Goal: Task Accomplishment & Management: Manage account settings

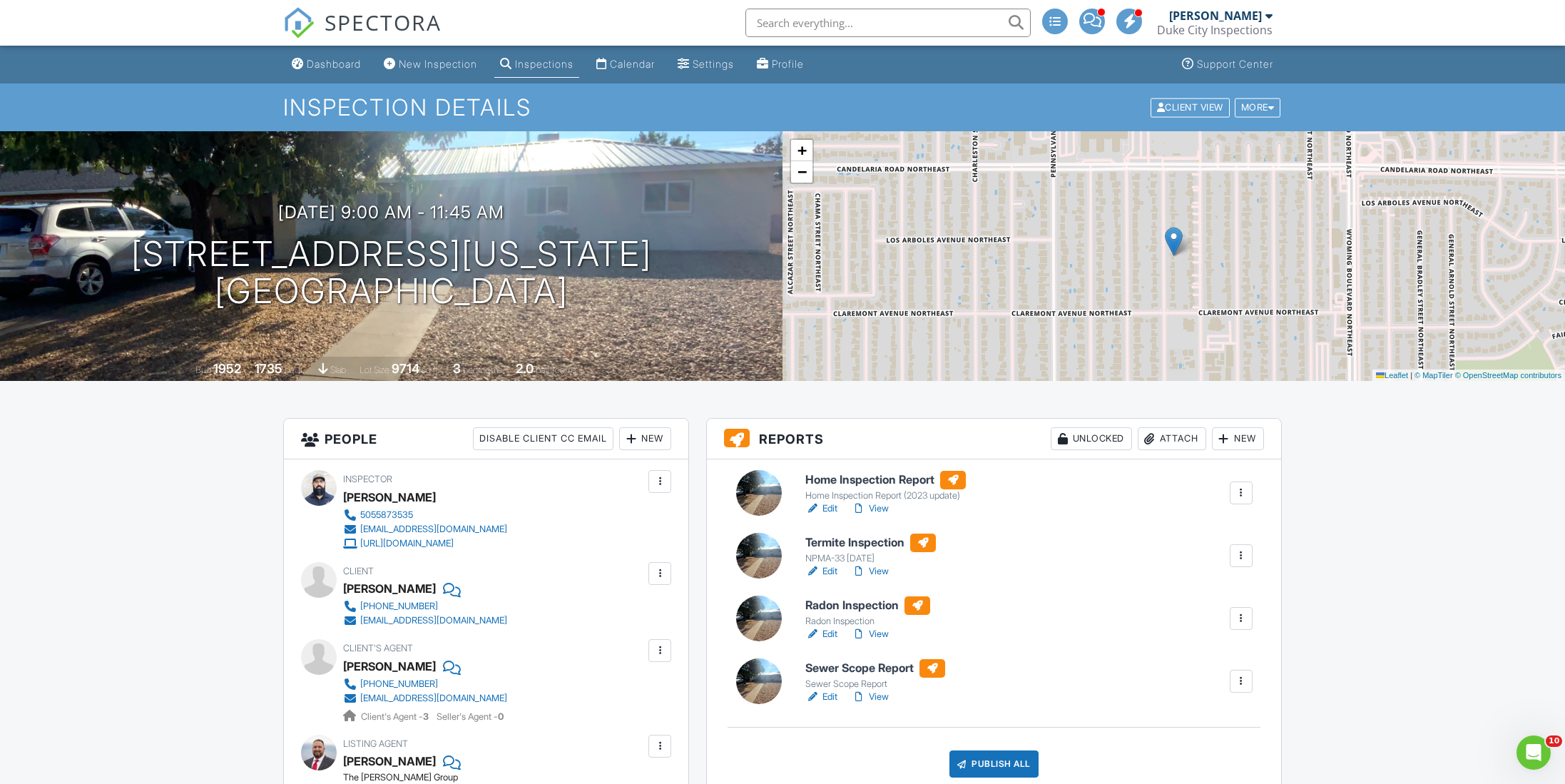
click at [1237, 618] on div at bounding box center [1242, 619] width 15 height 15
click at [1203, 733] on div "Delete" at bounding box center [1209, 729] width 30 height 15
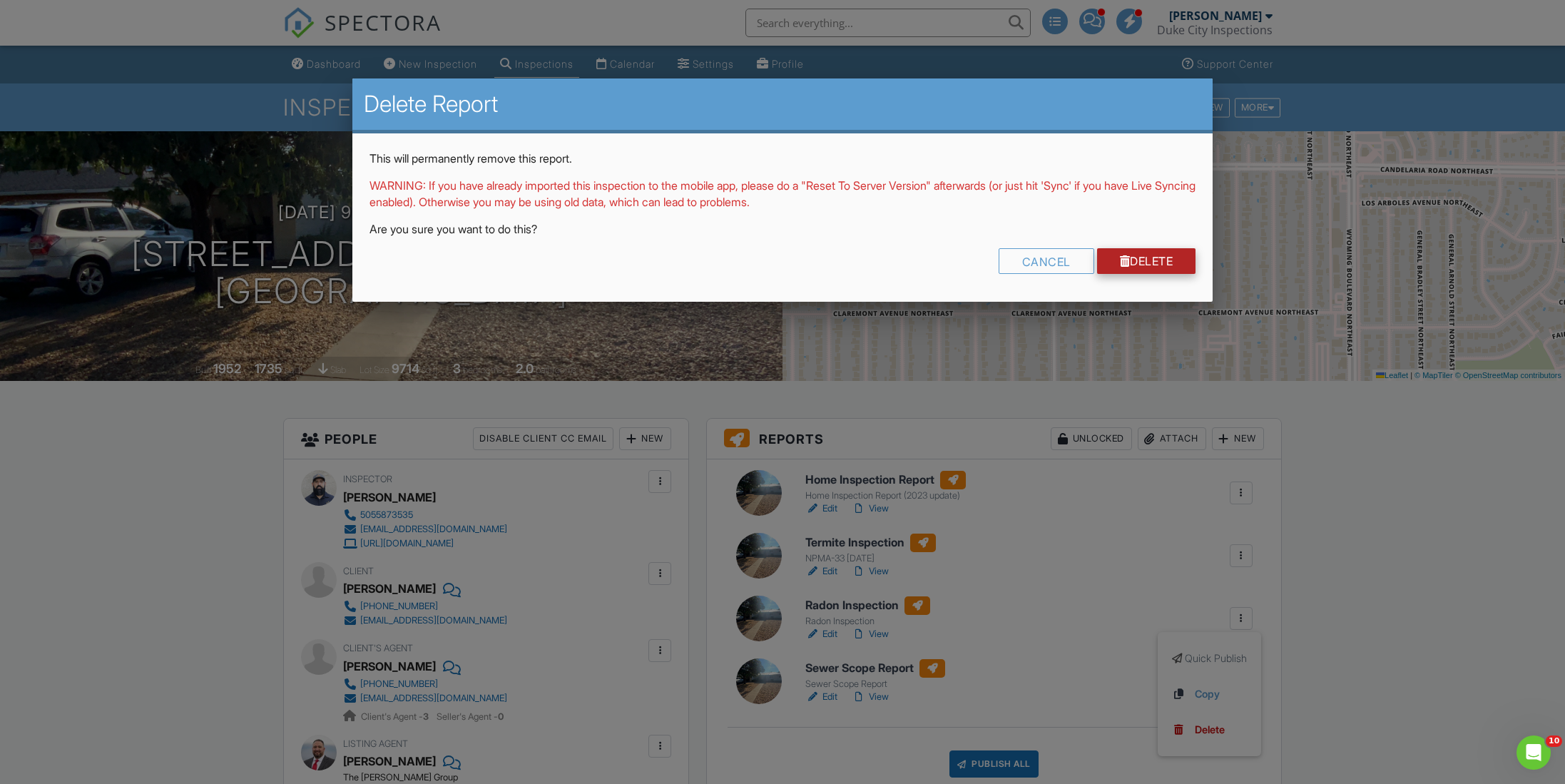
click at [1153, 269] on link "Delete" at bounding box center [1146, 261] width 99 height 26
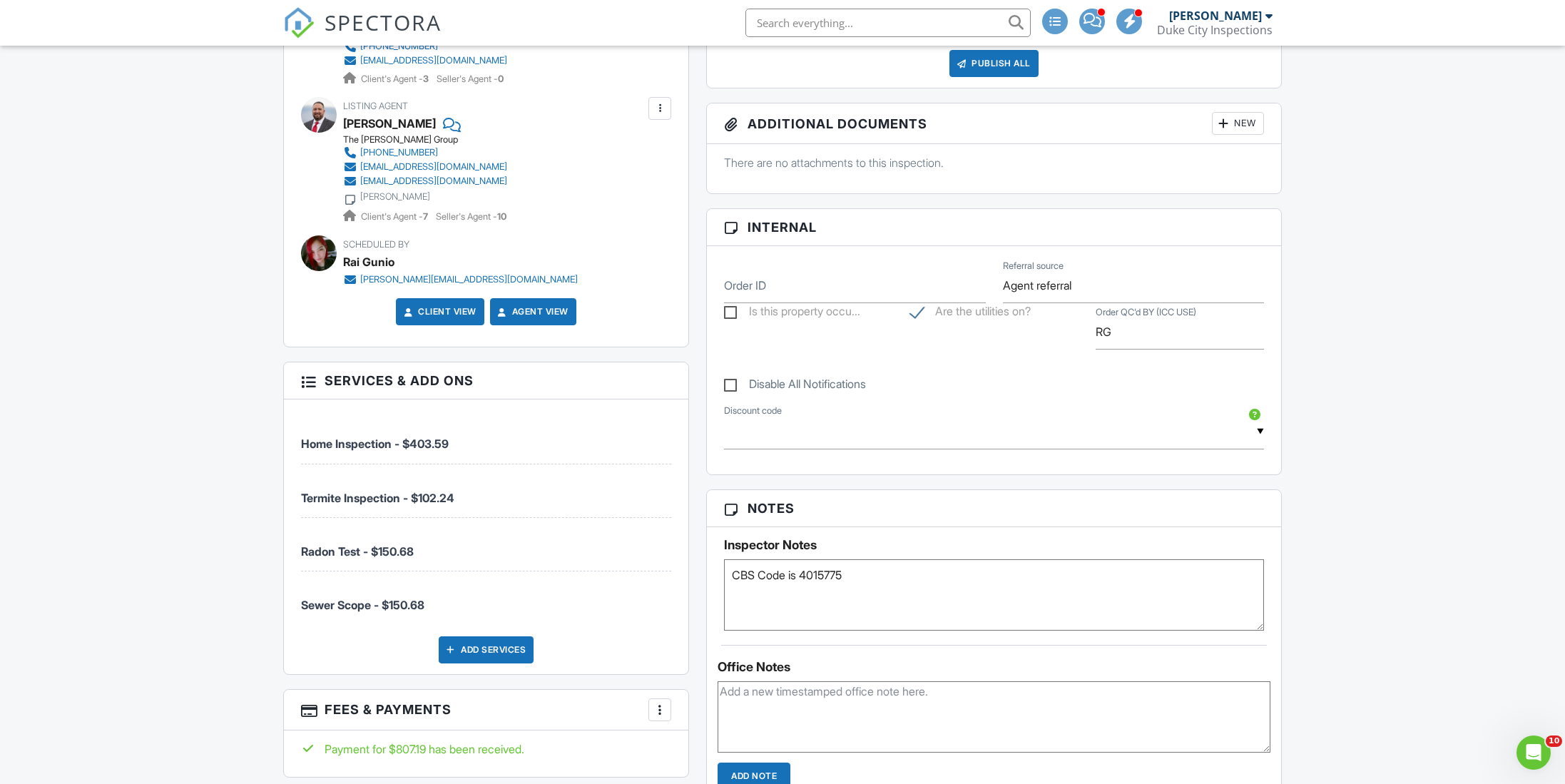
scroll to position [749, 0]
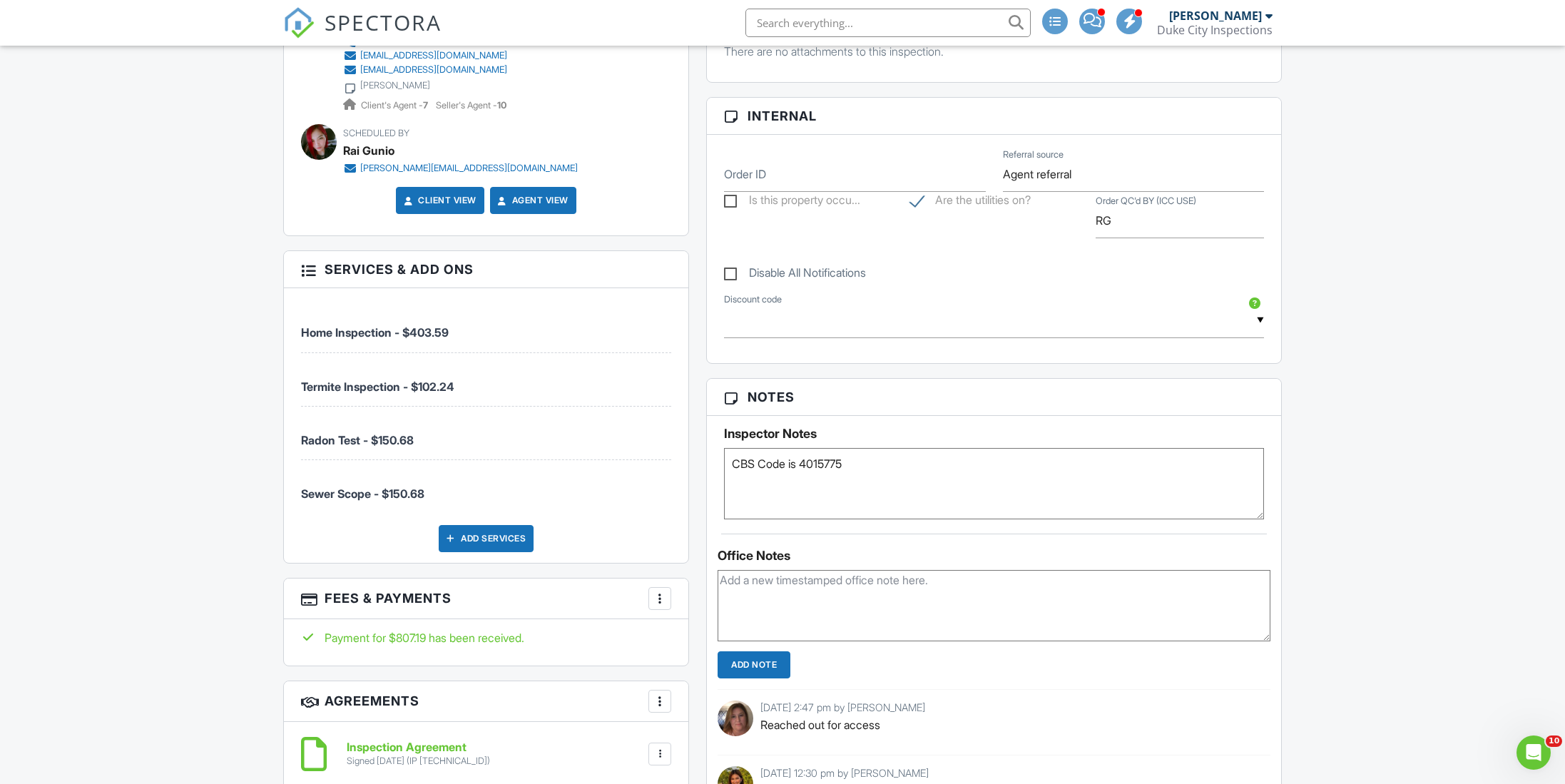
click at [836, 595] on textarea at bounding box center [994, 606] width 553 height 71
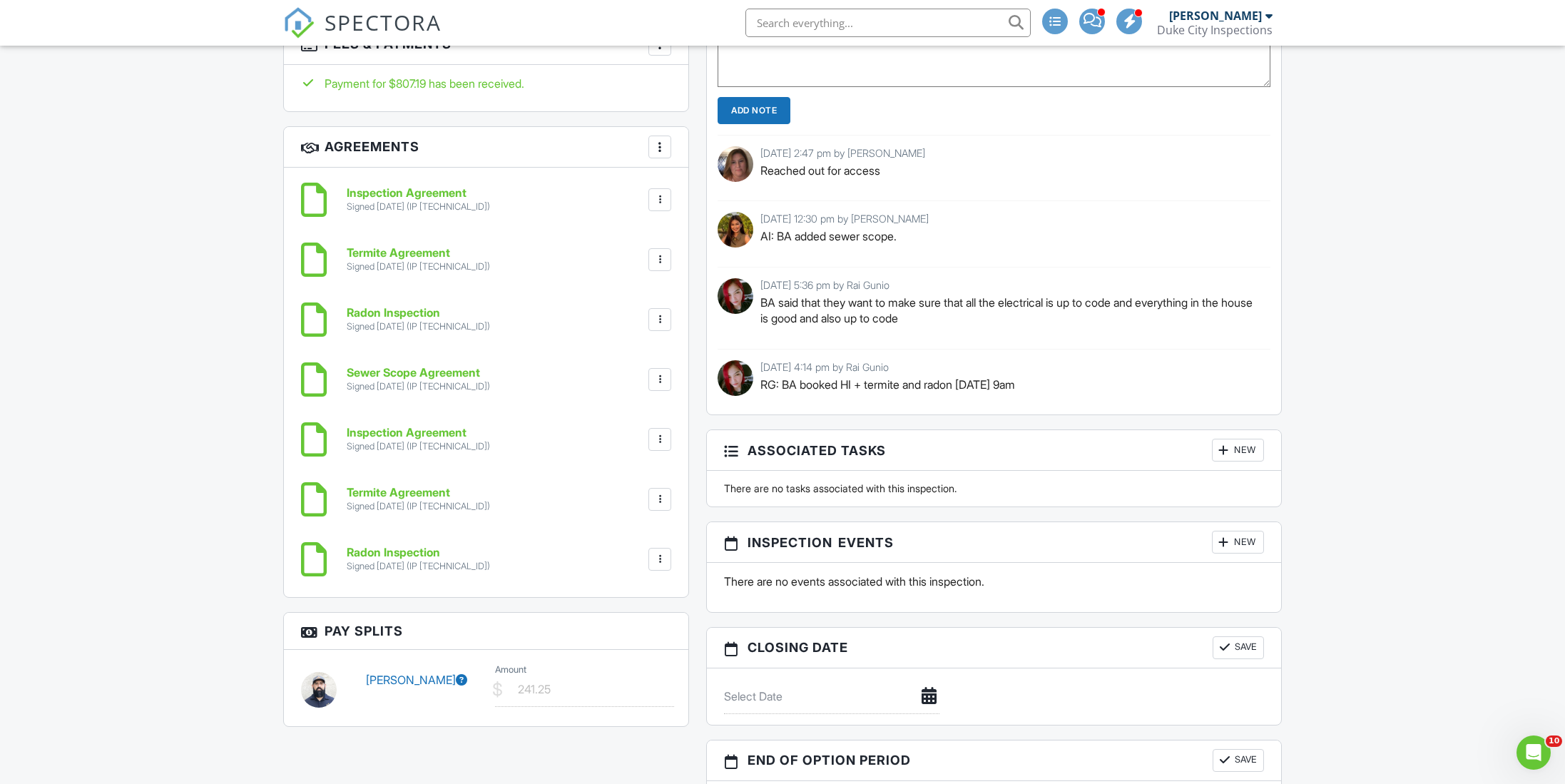
scroll to position [1483, 0]
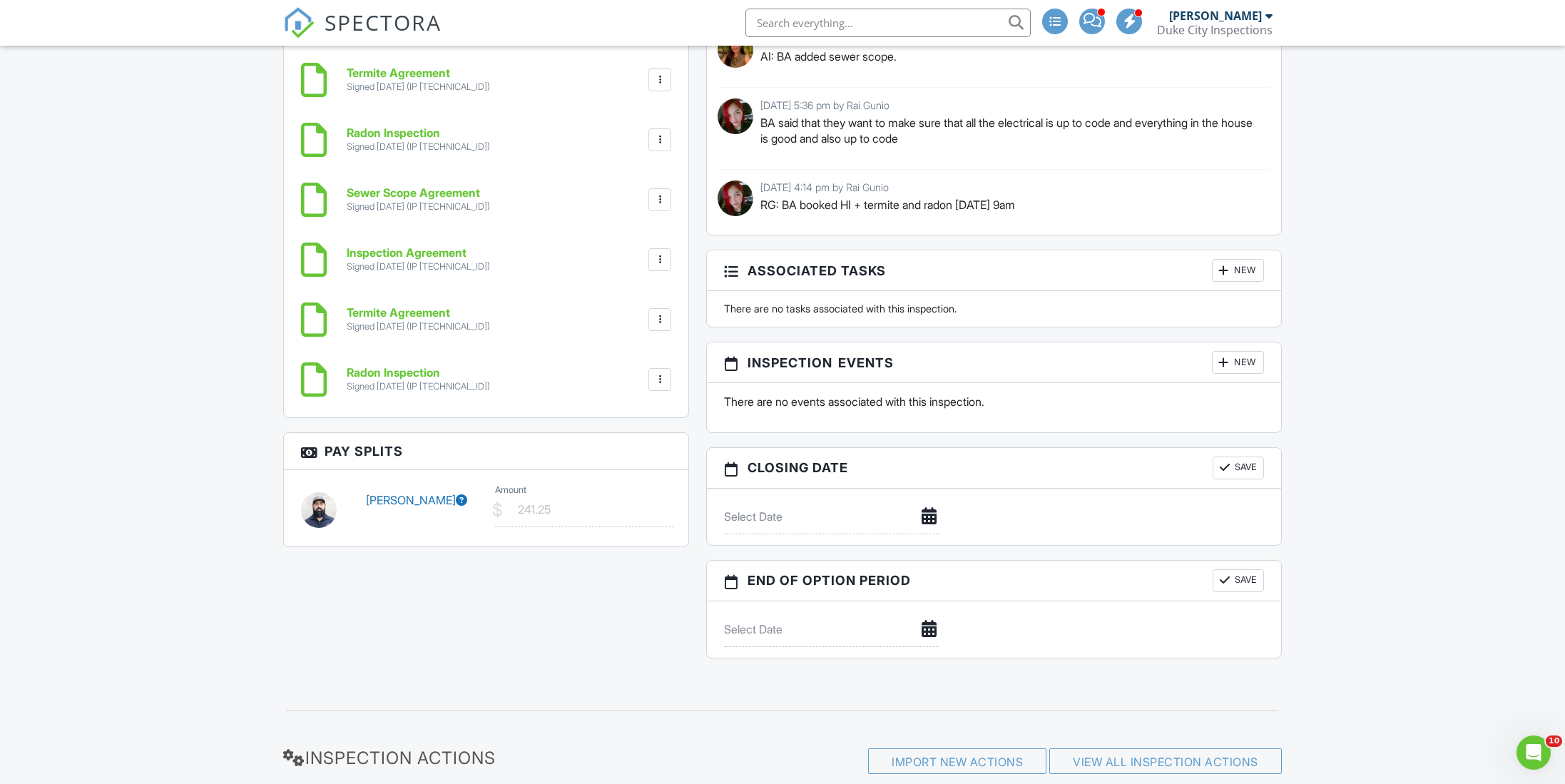
click at [1234, 370] on div "New" at bounding box center [1238, 362] width 52 height 23
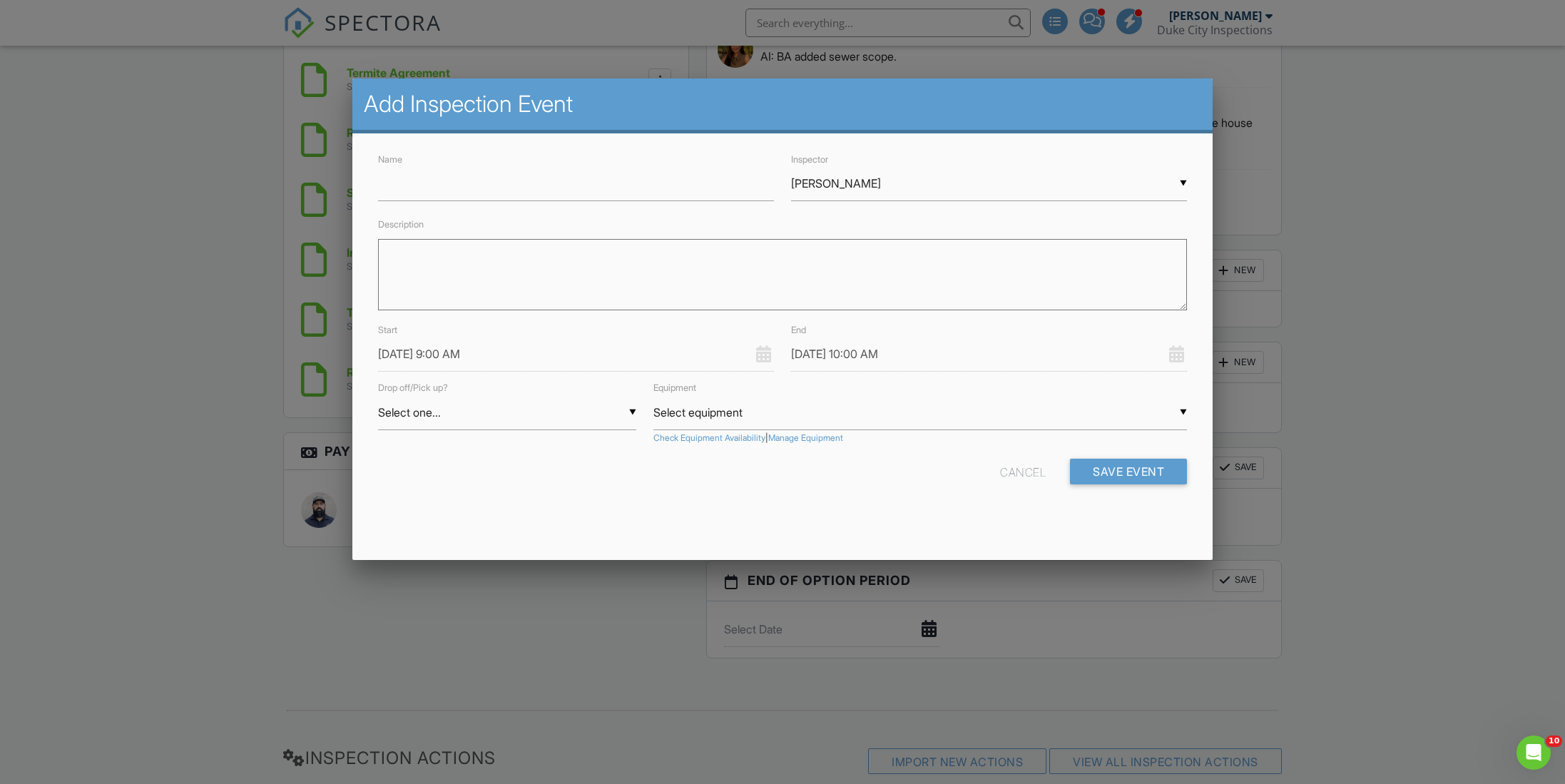
click at [820, 195] on input "[PERSON_NAME]" at bounding box center [989, 183] width 396 height 35
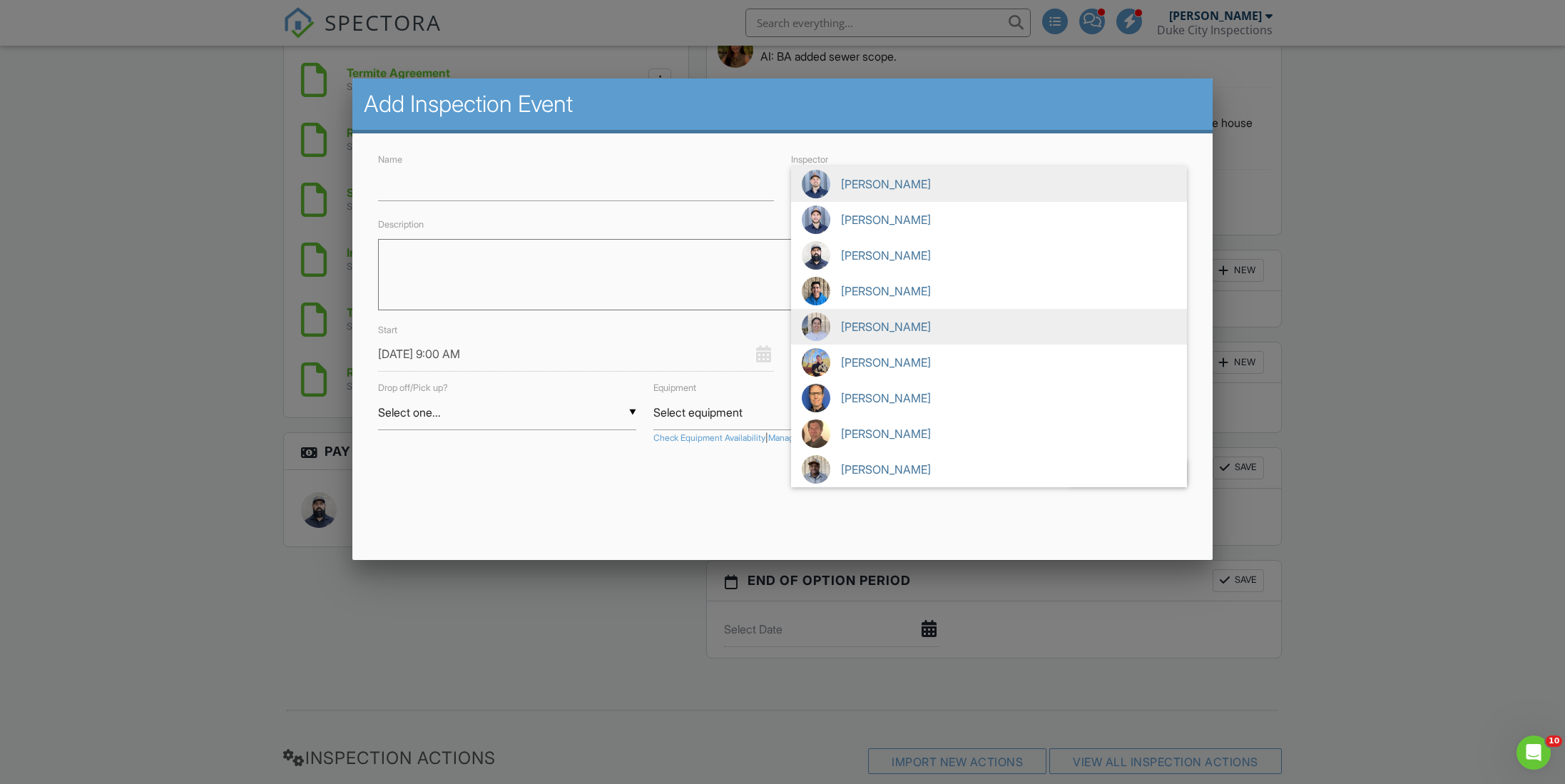
click at [862, 324] on span "[PERSON_NAME]" at bounding box center [989, 327] width 396 height 35
type input "[PERSON_NAME]"
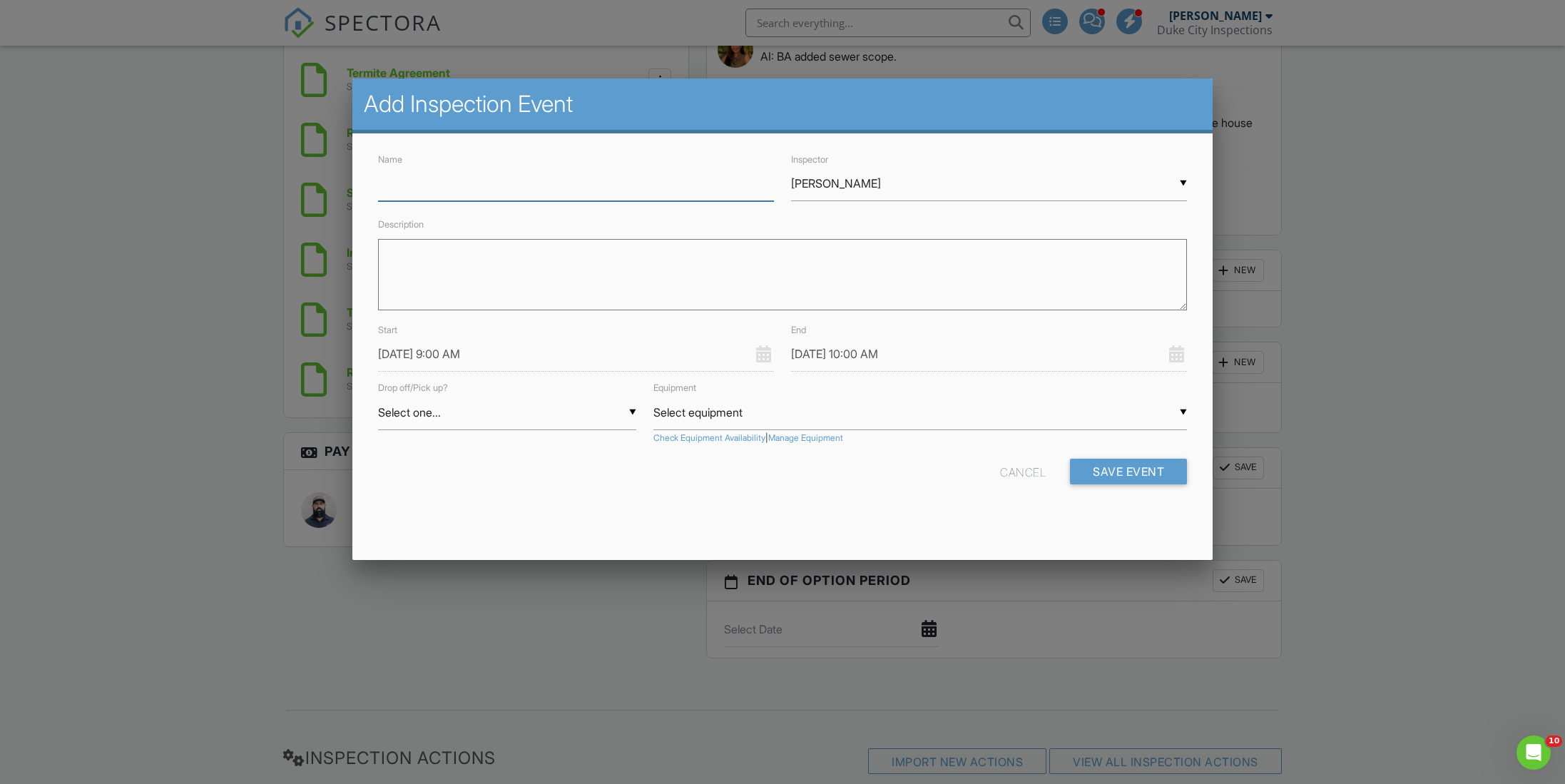
click at [546, 173] on input "Name" at bounding box center [576, 183] width 396 height 35
type input "Radon Pickup"
click at [443, 275] on textarea "Description" at bounding box center [783, 274] width 810 height 71
type textarea "Radon will be ready for pick up at 1230pm CBS 4015775"
click at [604, 362] on input "[DATE] 9:00 AM" at bounding box center [576, 353] width 396 height 35
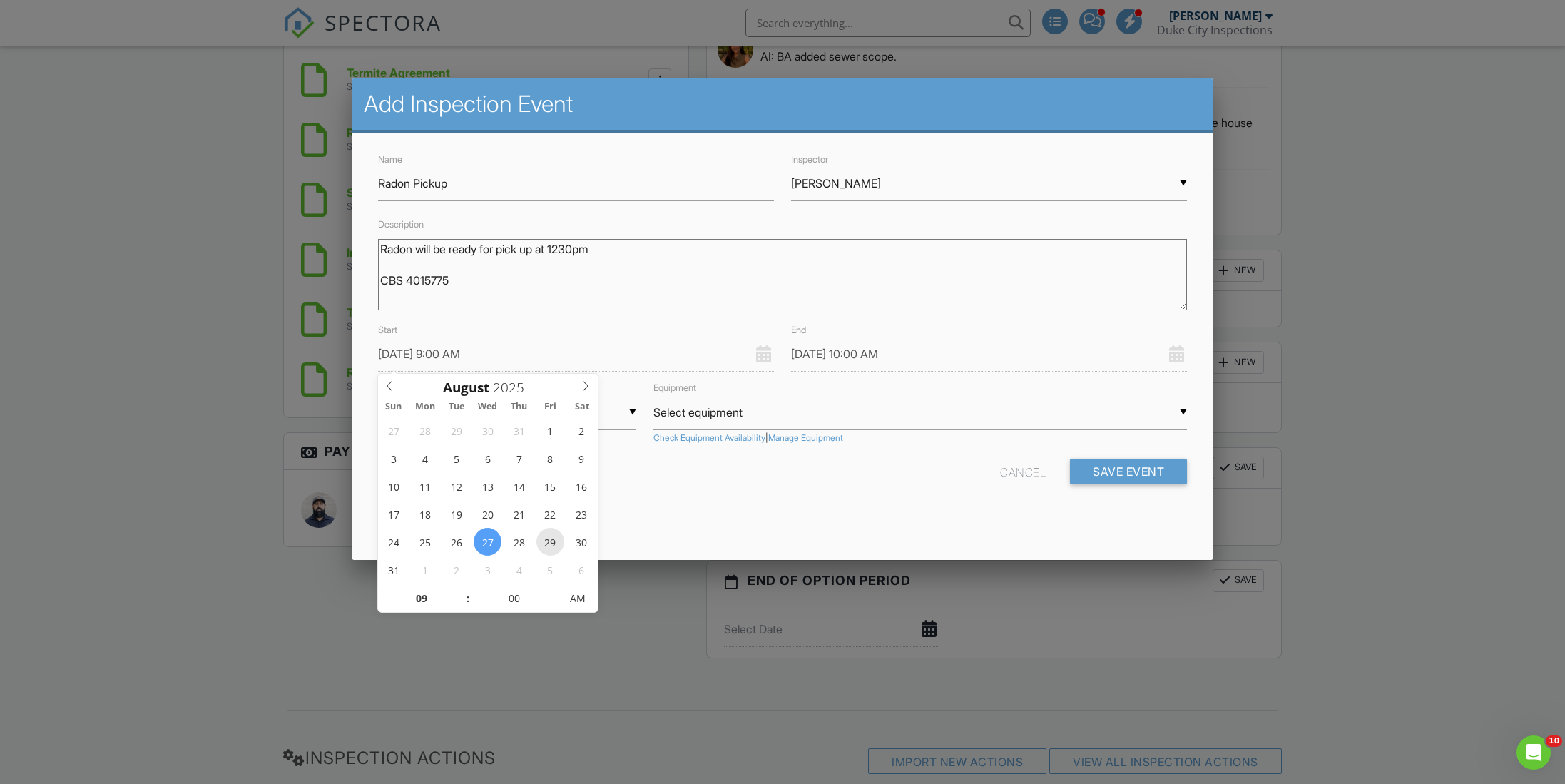
type input "08/29/2025 9:00 AM"
type input "08/29/2025 10:00 AM"
type input "10"
type input "08/29/2025 10:00 AM"
click at [463, 589] on span at bounding box center [461, 591] width 10 height 15
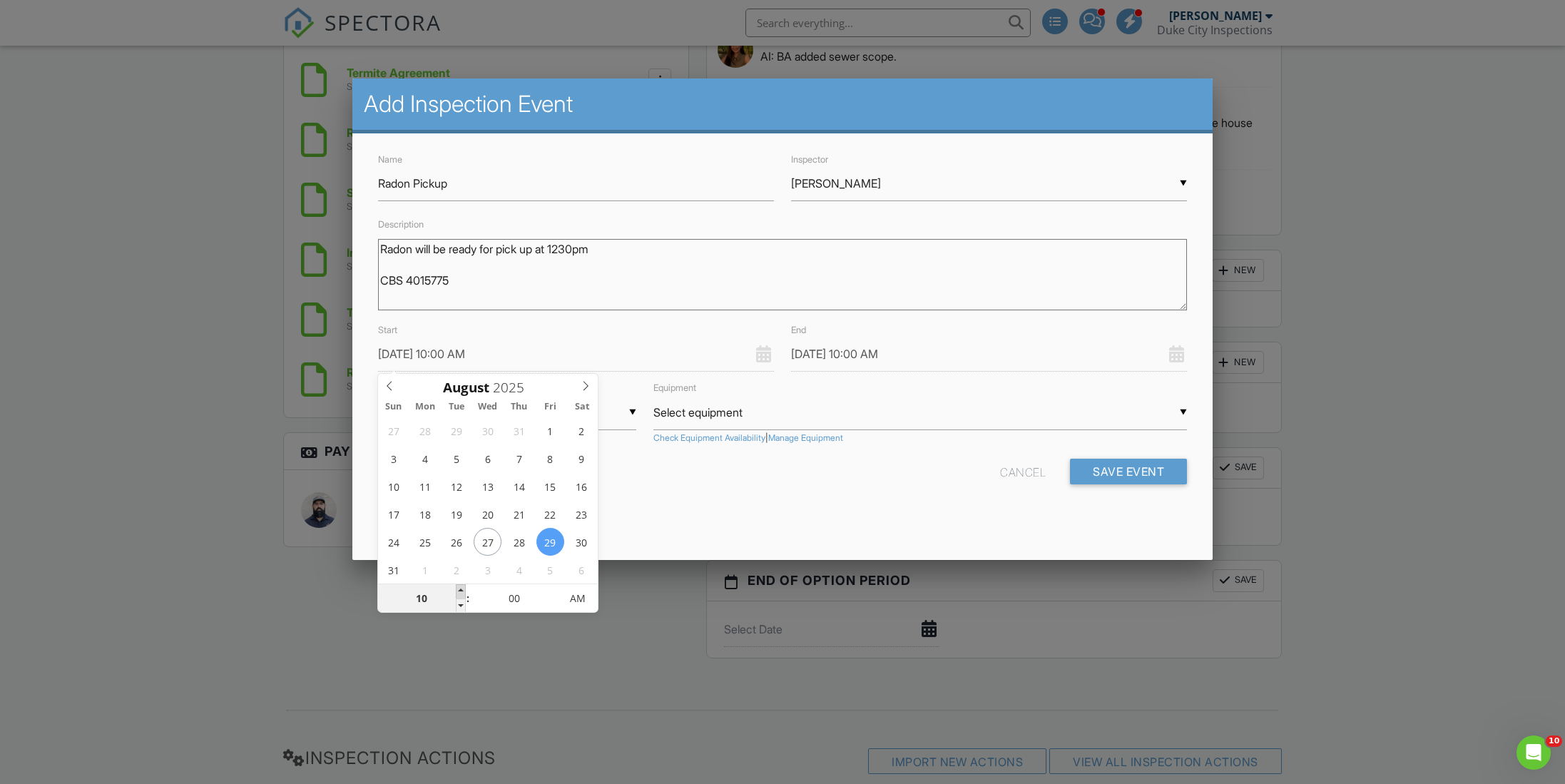
type input "11"
type input "08/29/2025 11:00 AM"
click at [463, 589] on span at bounding box center [461, 591] width 10 height 15
type input "08/29/2025 12:00 PM"
type input "12"
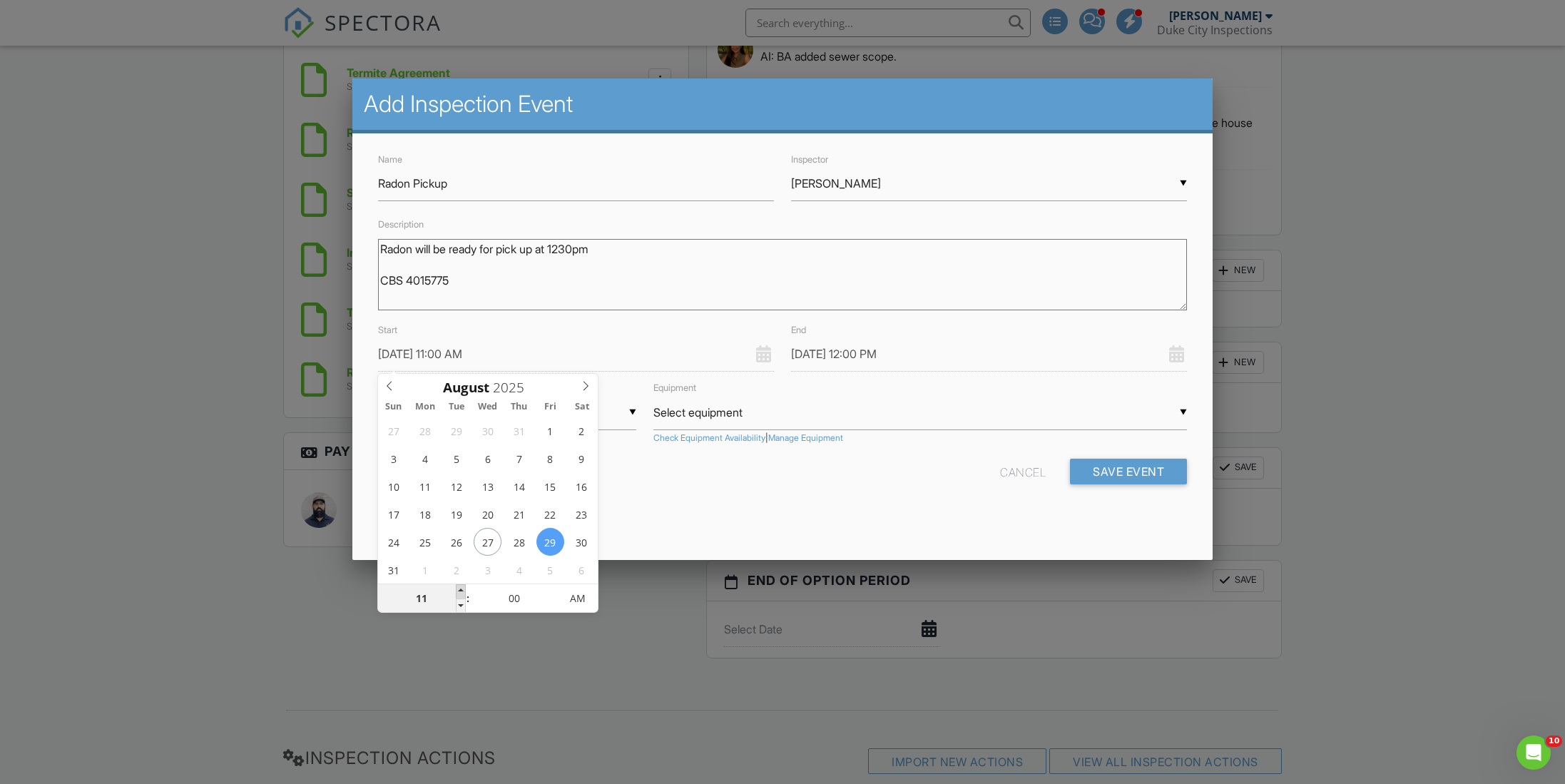
type input "08/29/2025 12:00 PM"
click at [463, 589] on span at bounding box center [461, 591] width 10 height 15
type input "08/29/2025 1:00 PM"
click at [1524, 528] on div at bounding box center [782, 419] width 1565 height 980
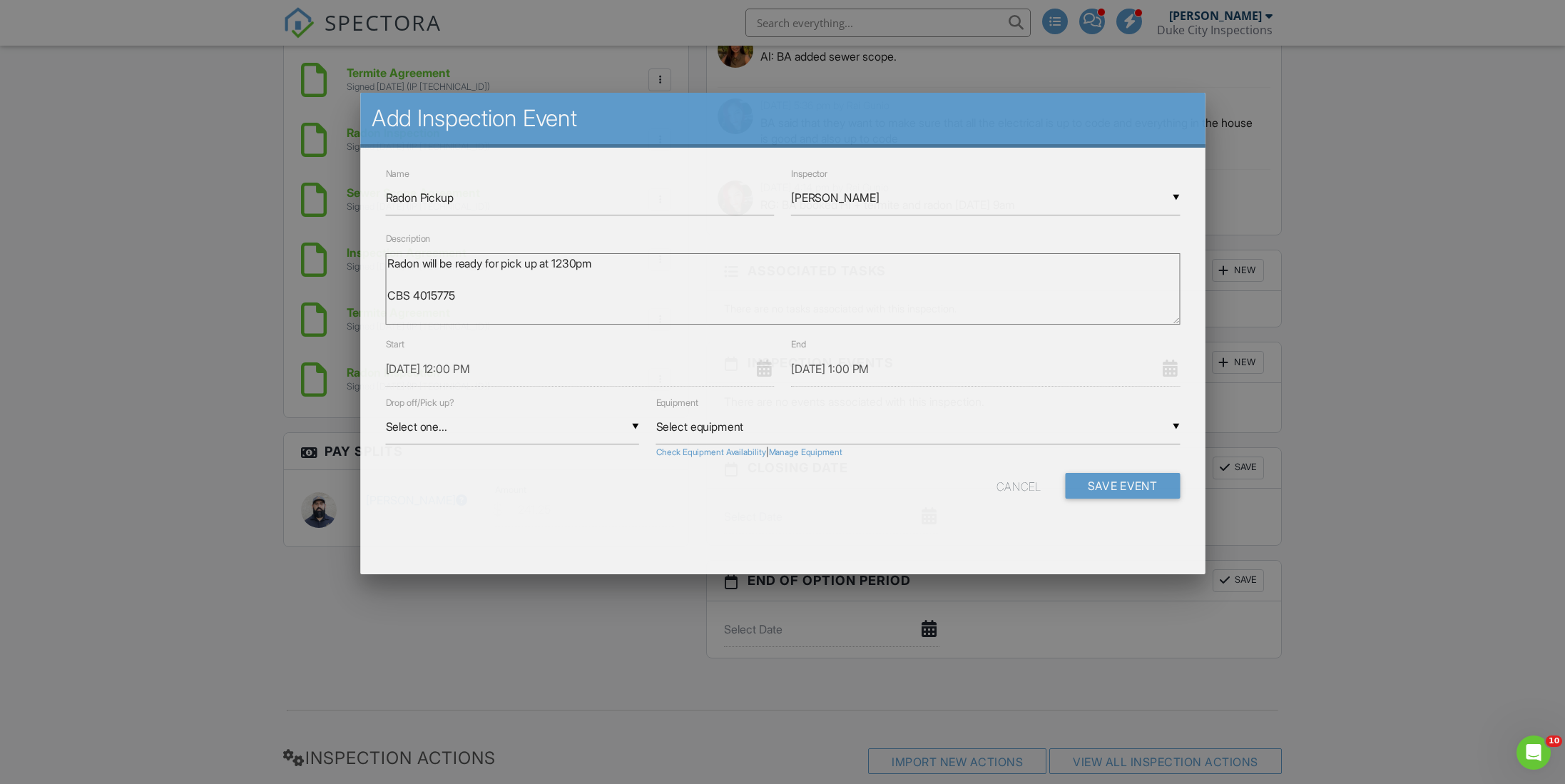
click at [1523, 527] on div at bounding box center [782, 419] width 1565 height 980
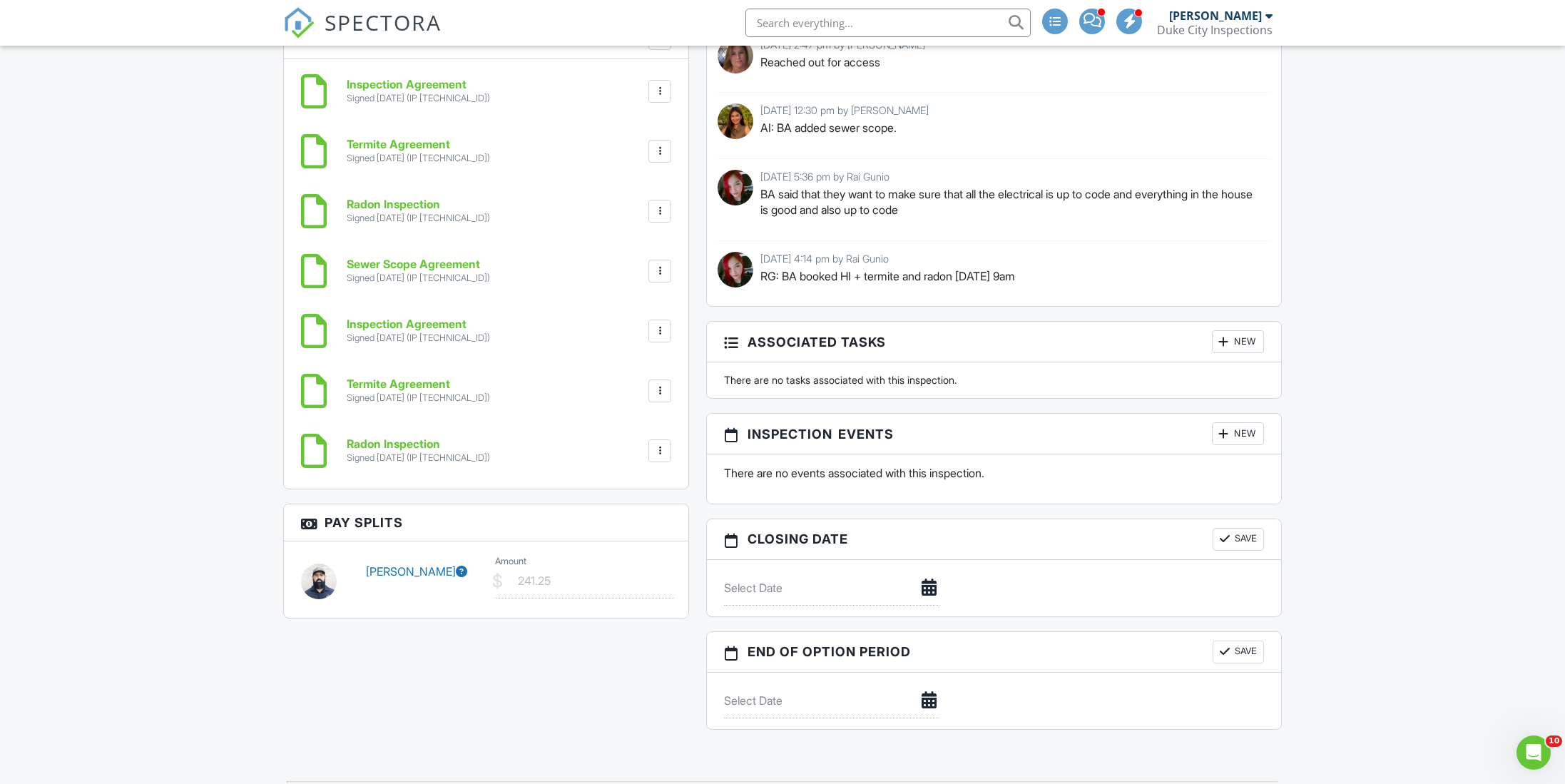
scroll to position [1412, 0]
click at [960, 451] on h3 "Inspection Events New" at bounding box center [994, 433] width 574 height 40
click at [914, 472] on p "There are no events associated with this inspection." at bounding box center [994, 472] width 540 height 15
click at [1225, 439] on div at bounding box center [1225, 433] width 15 height 15
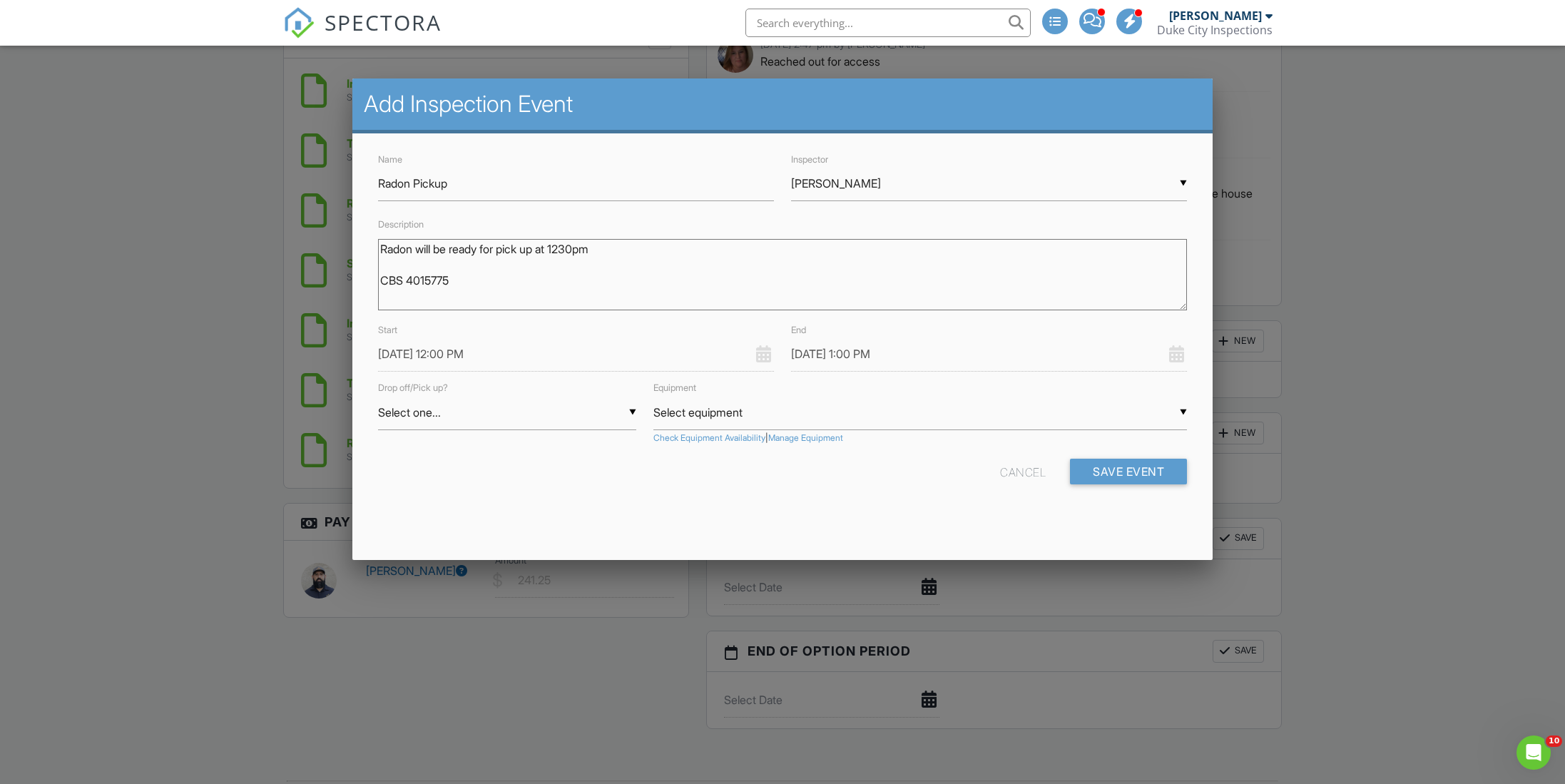
click at [464, 340] on input "08/29/2025 12:00 PM" at bounding box center [576, 353] width 396 height 35
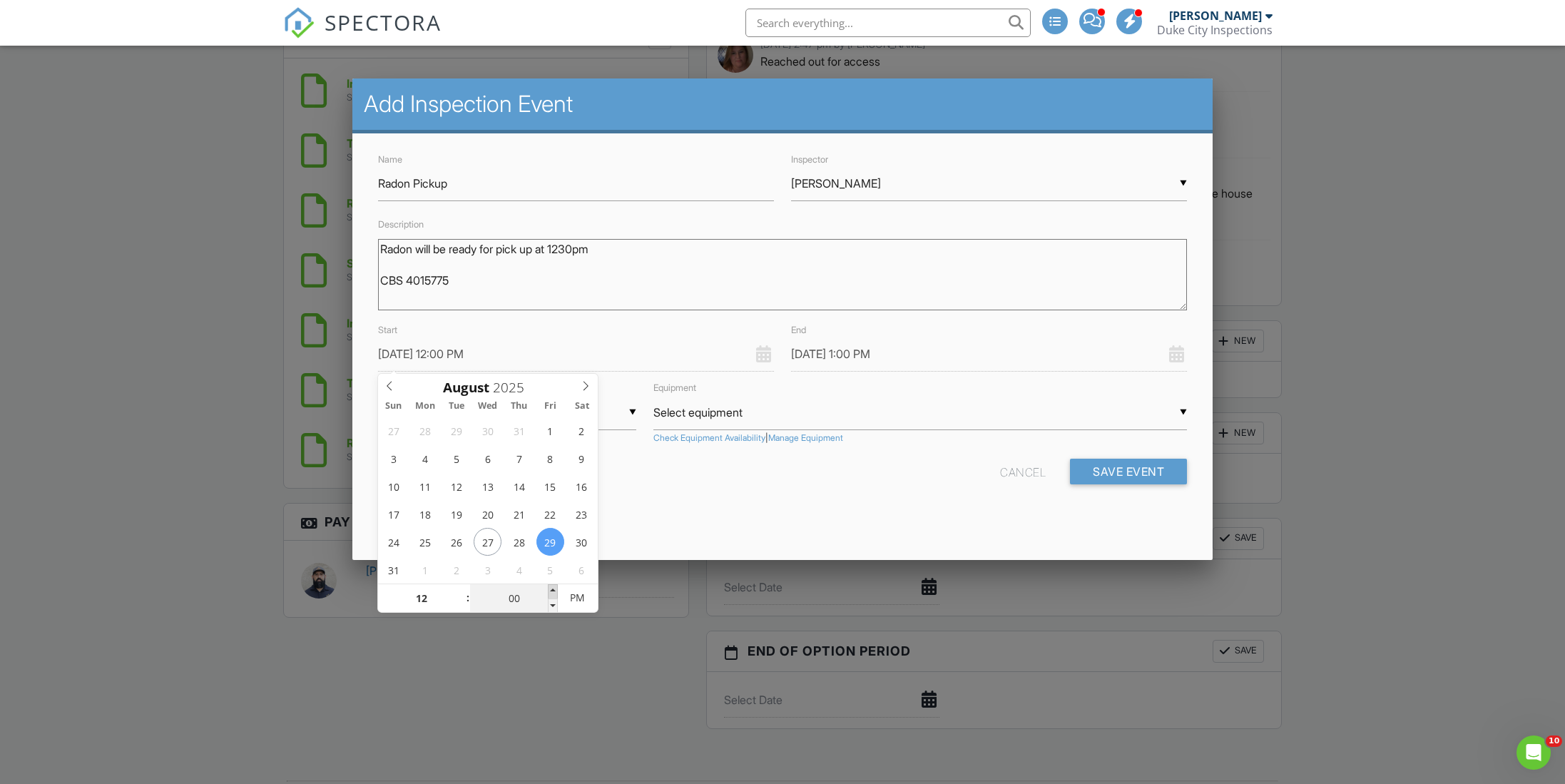
type input "05"
type input "08/29/2025 12:05 PM"
click at [552, 590] on span at bounding box center [553, 591] width 10 height 15
type input "08/29/2025 1:05 PM"
type input "10"
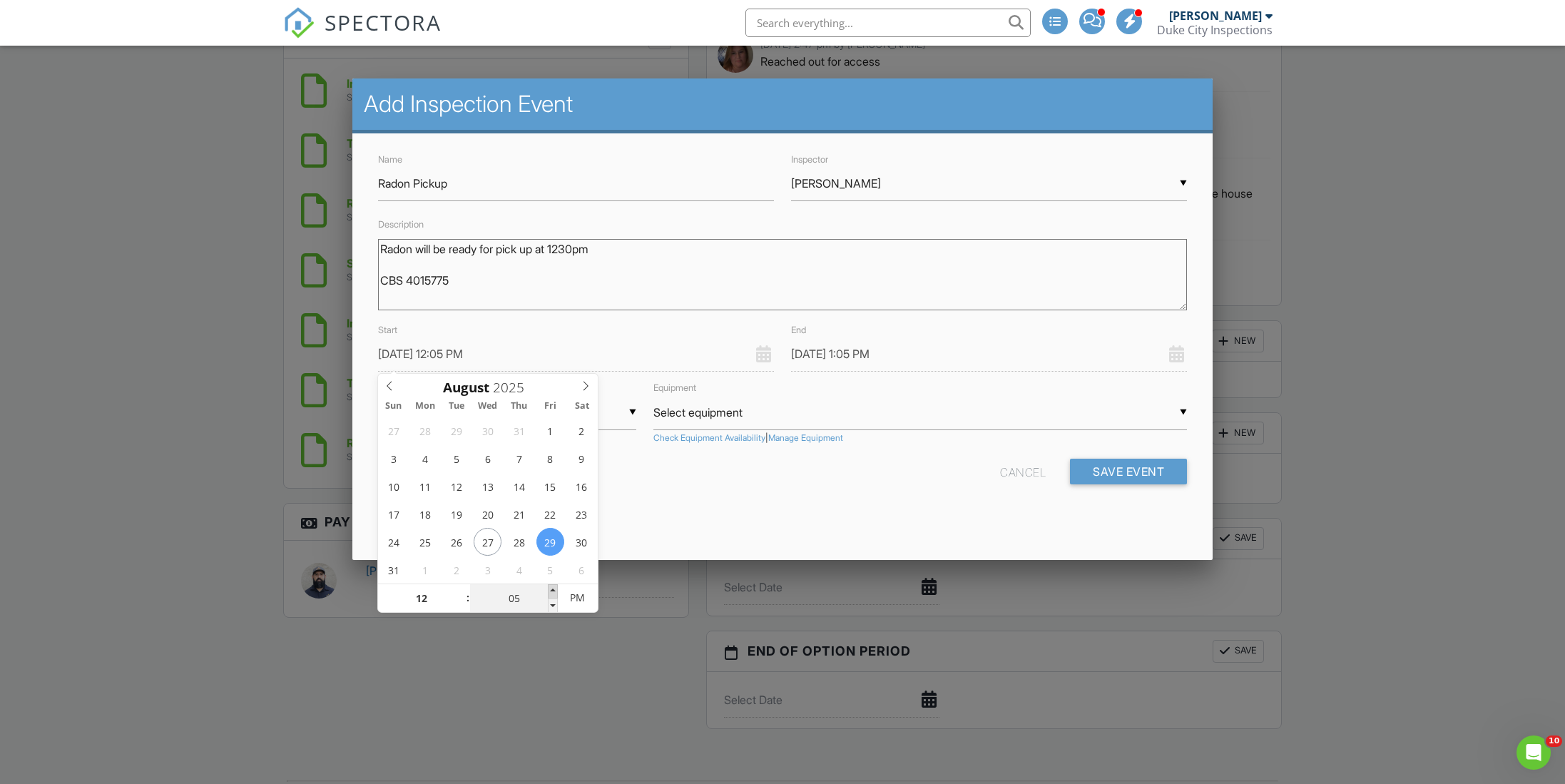
type input "08/29/2025 12:10 PM"
click at [552, 590] on span at bounding box center [553, 591] width 10 height 15
type input "15"
type input "08/29/2025 12:15 PM"
click at [552, 590] on span at bounding box center [553, 591] width 10 height 15
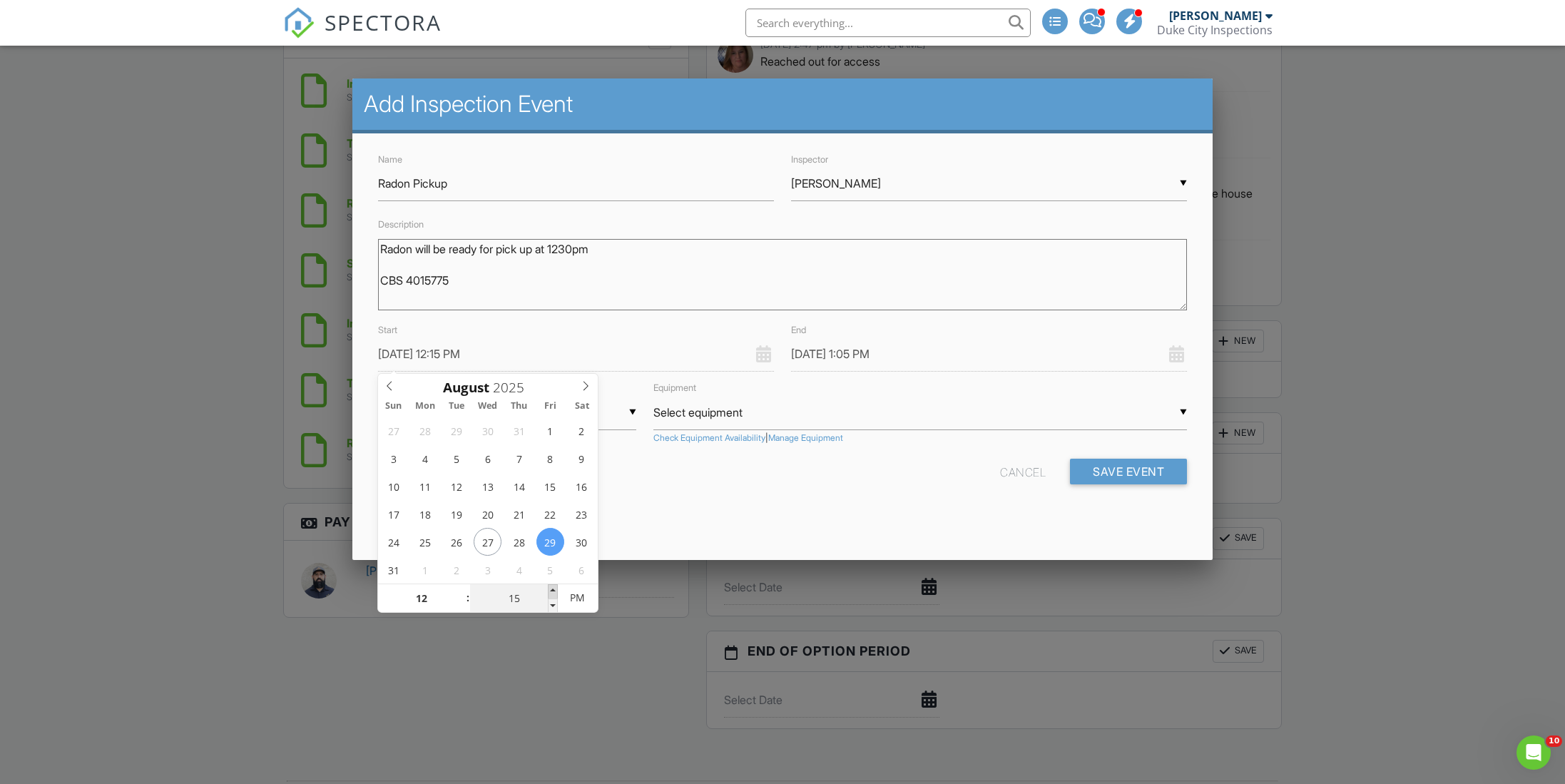
type input "20"
type input "08/29/2025 12:20 PM"
click at [552, 590] on span at bounding box center [553, 591] width 10 height 15
type input "25"
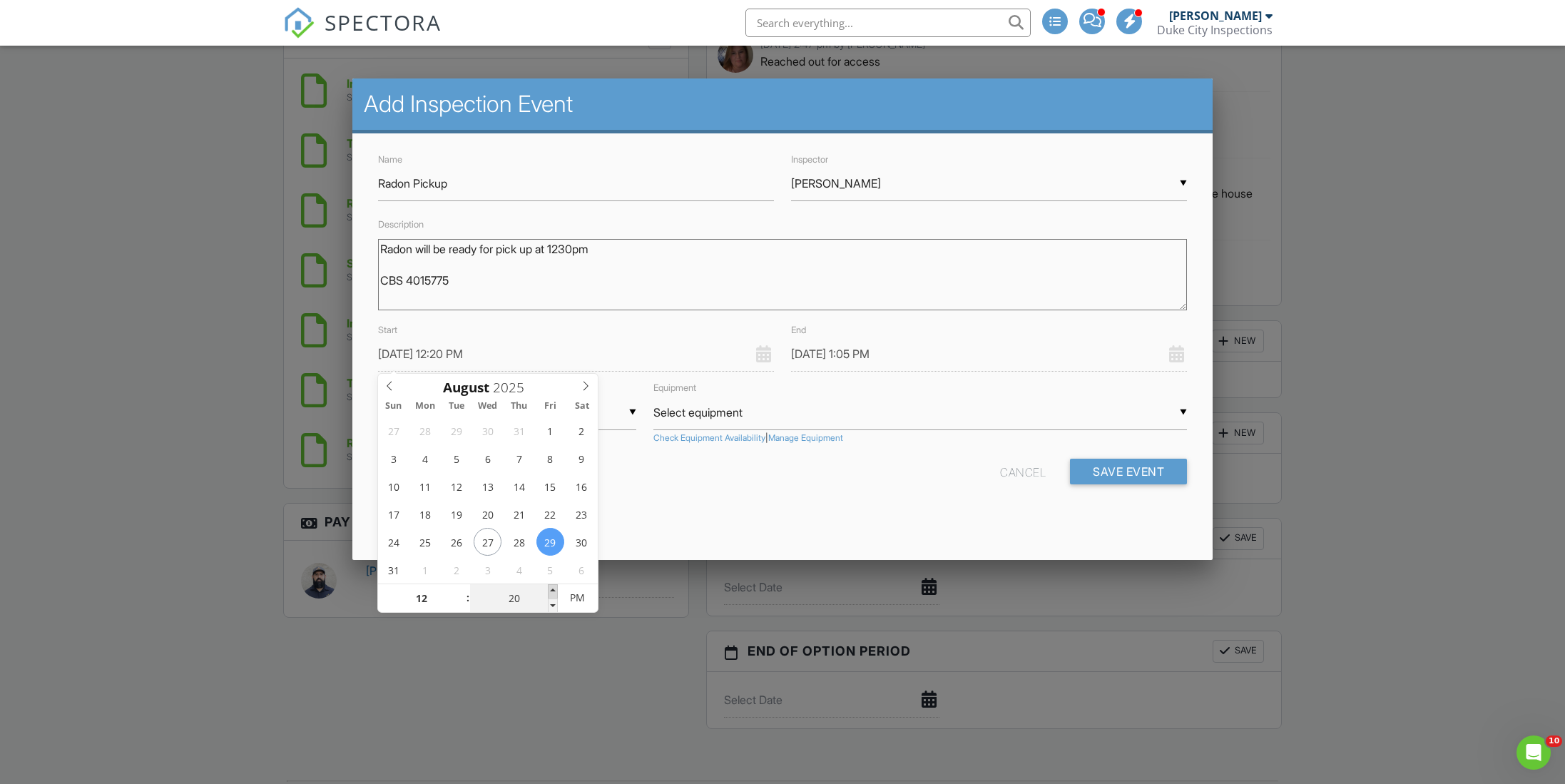
type input "08/29/2025 12:25 PM"
type input "30"
type input "[DATE] 12:30 PM"
click at [552, 590] on span at bounding box center [553, 591] width 10 height 15
type input "[DATE] 1:30 PM"
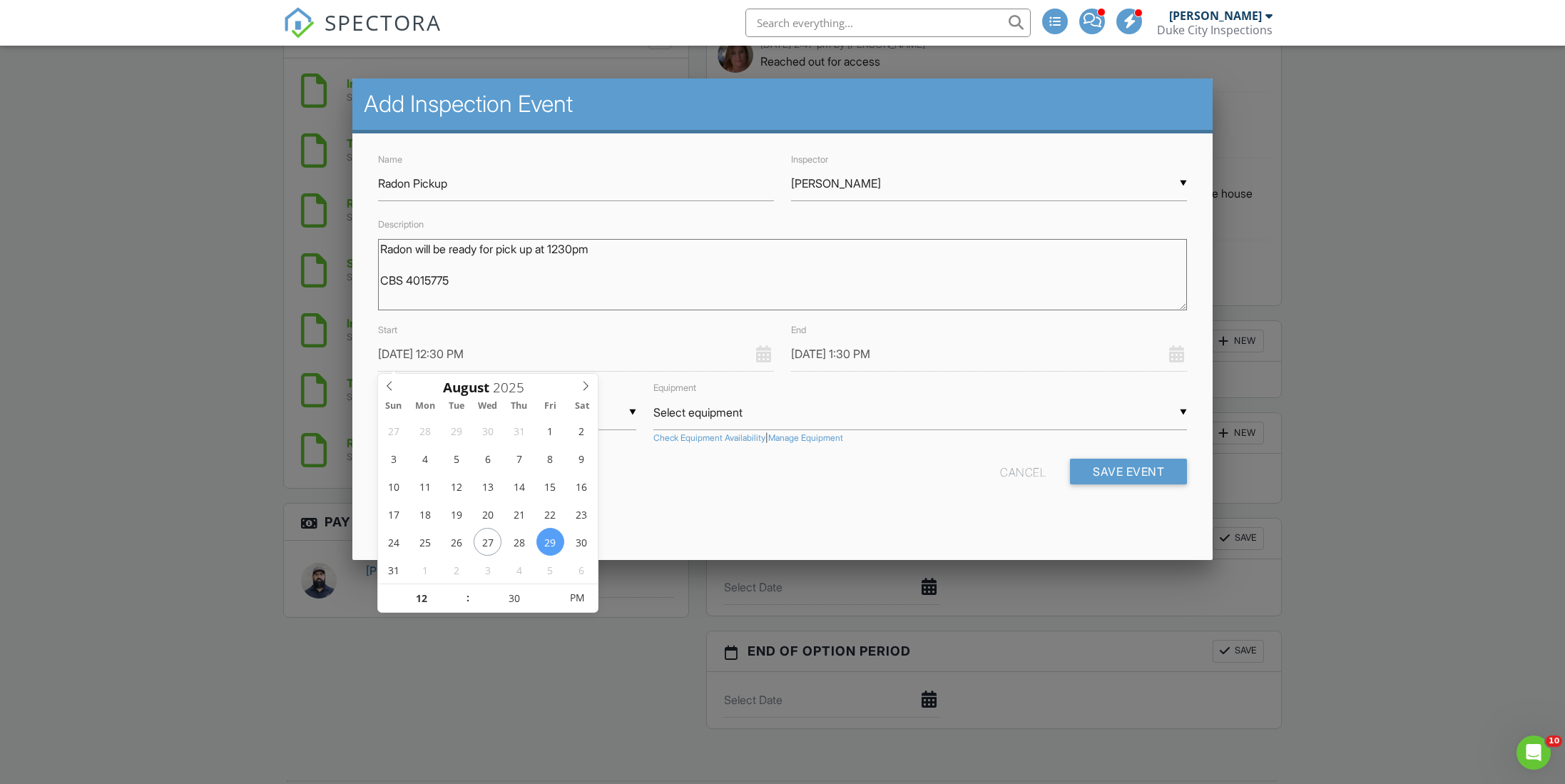
click at [660, 497] on div "Name Radon Pickup Inspector ▼ Cassandra McGee Matt Williams Danny Ortwerth Rudy…" at bounding box center [782, 329] width 861 height 393
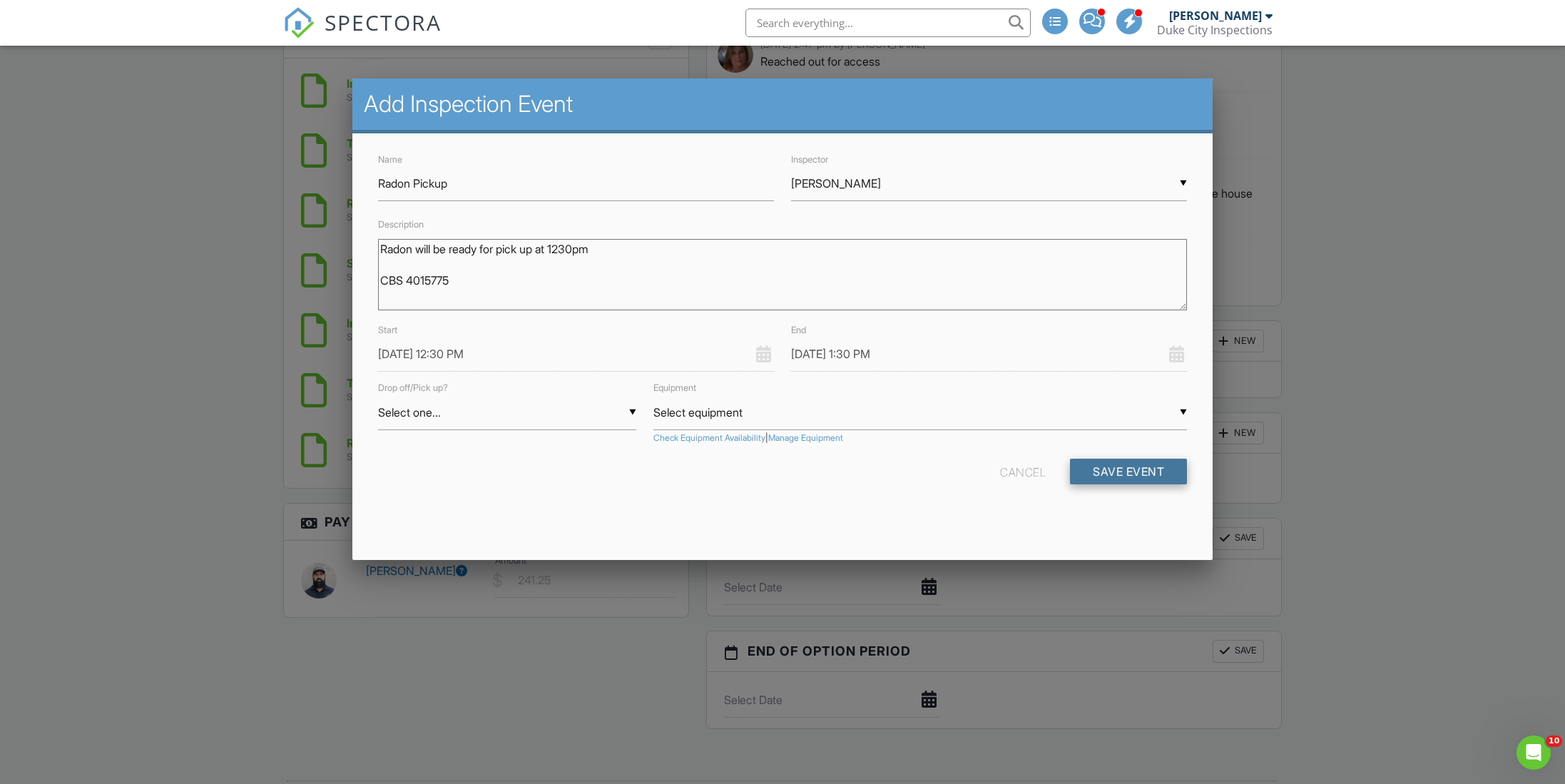
click at [1100, 472] on button "Save Event" at bounding box center [1129, 472] width 117 height 26
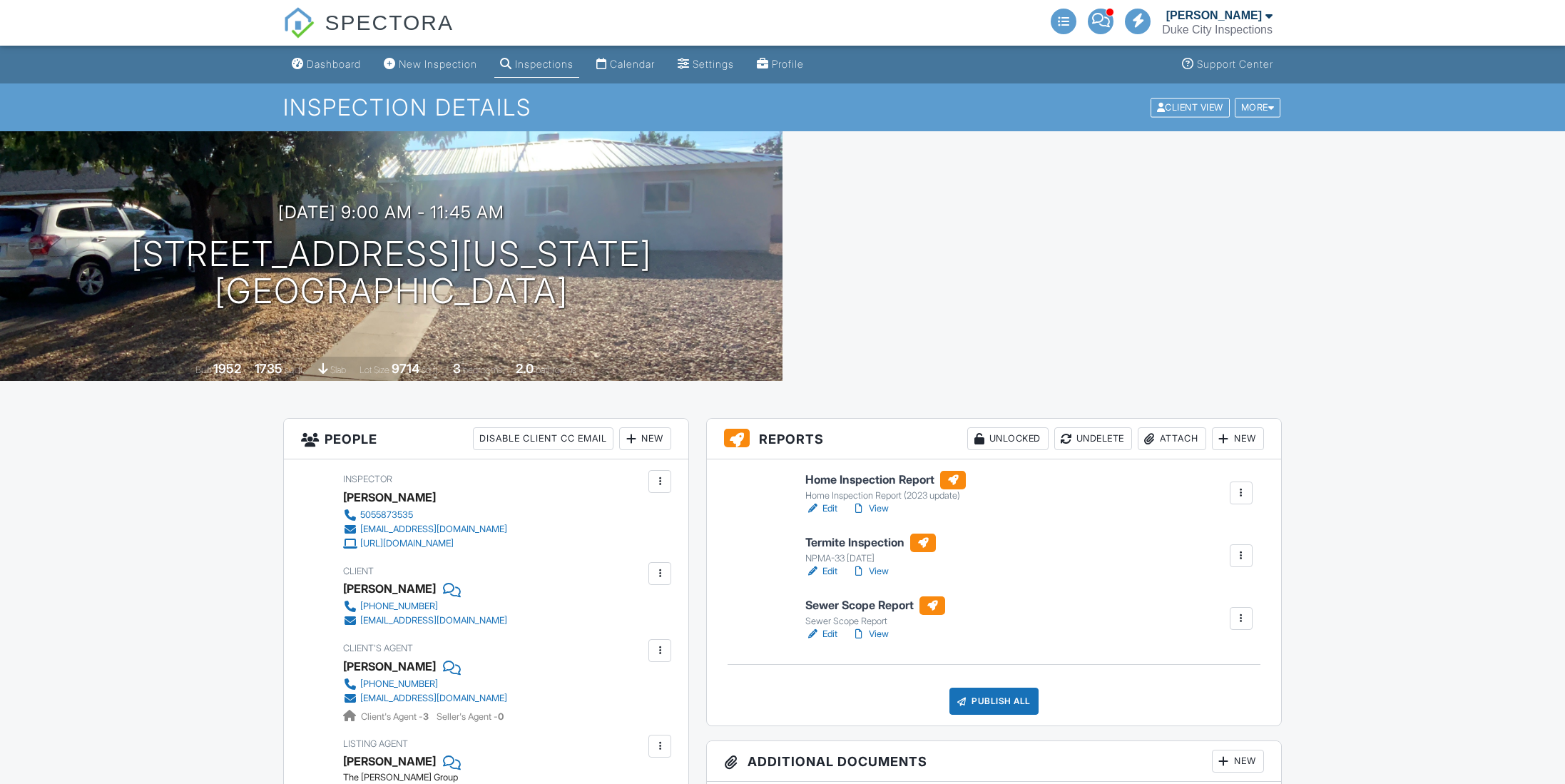
click at [872, 540] on h6 "Termite Inspection" at bounding box center [870, 543] width 131 height 19
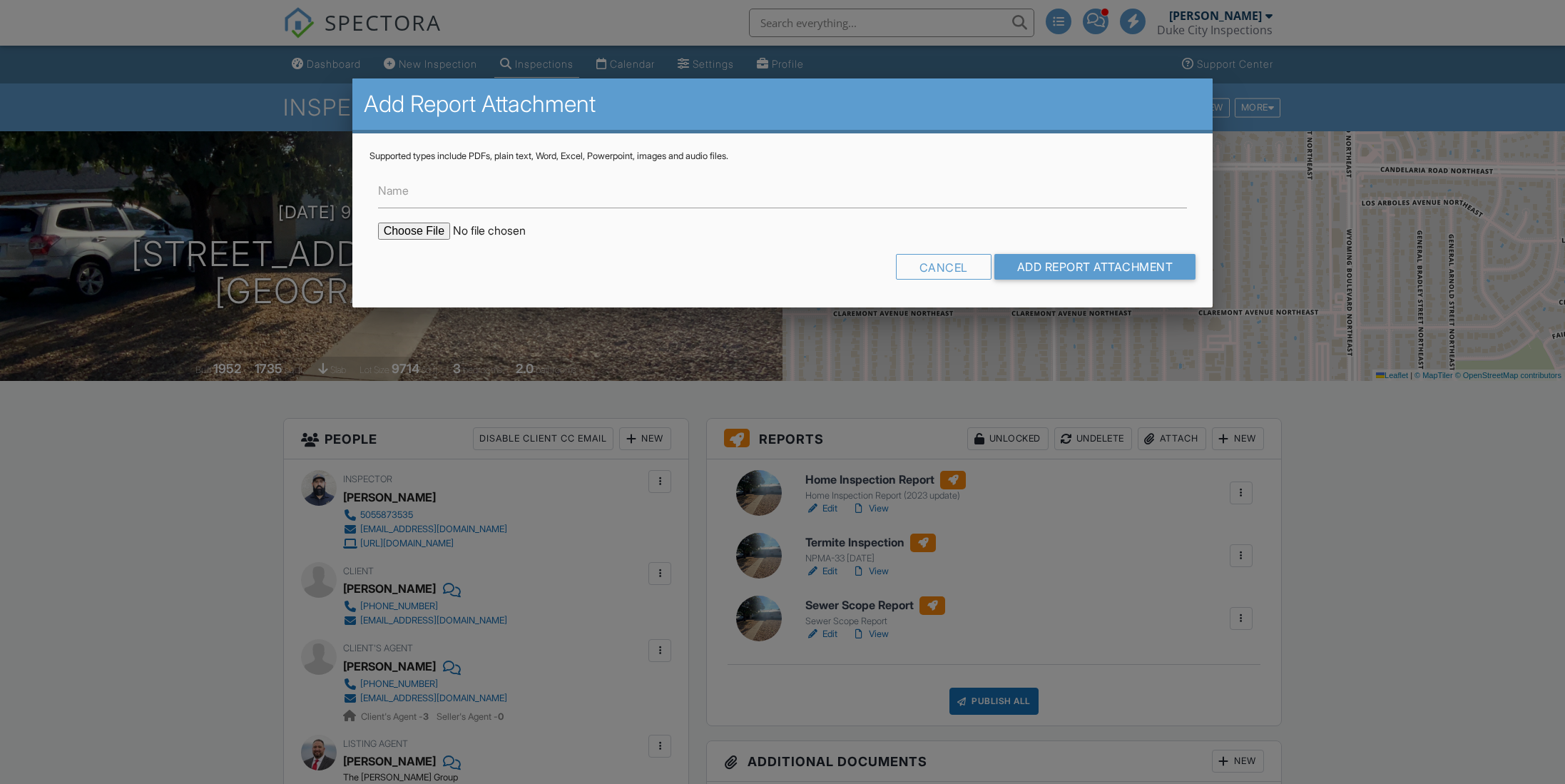
click at [1524, 537] on div at bounding box center [782, 419] width 1565 height 980
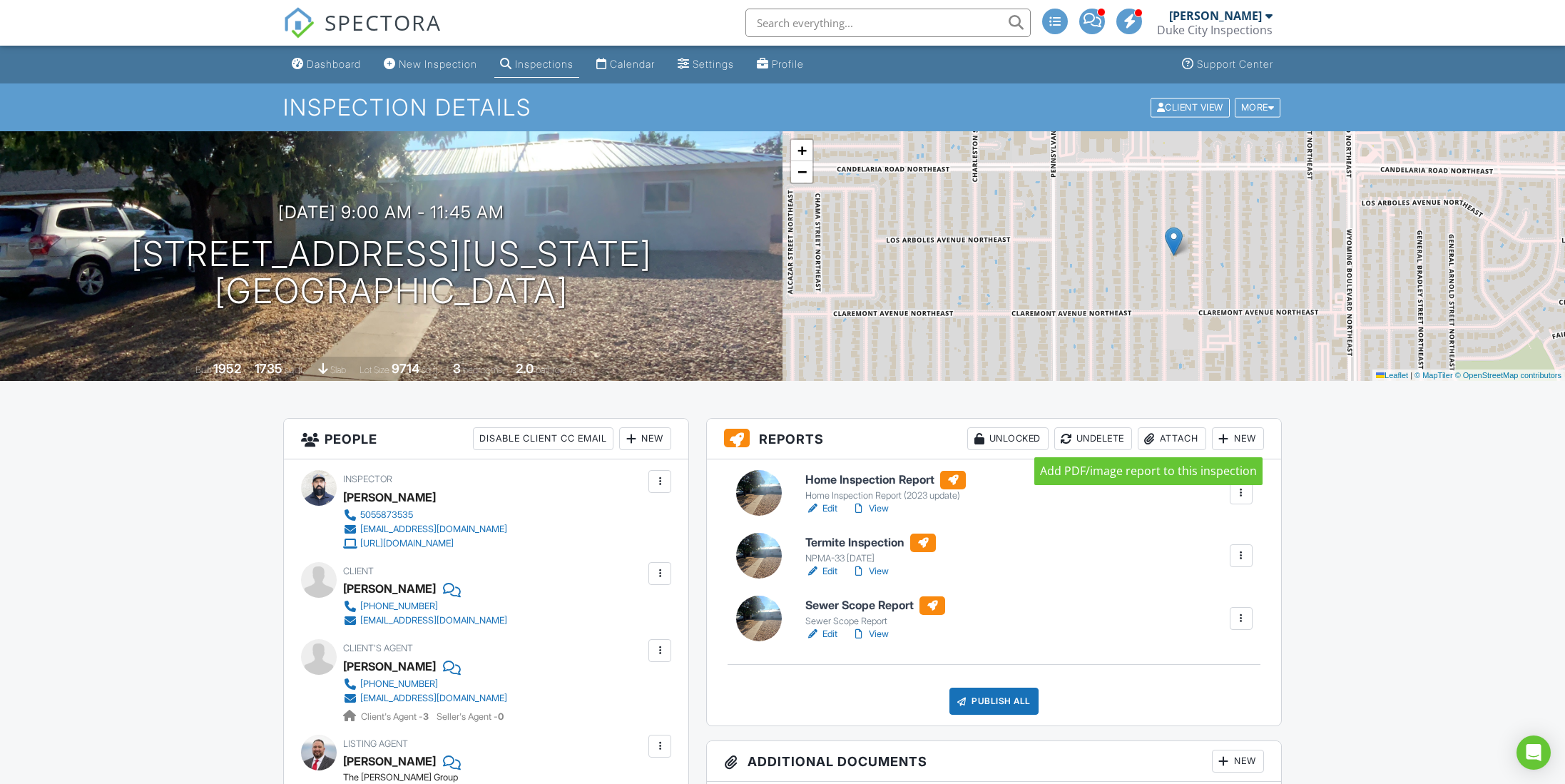
click at [1148, 444] on div at bounding box center [1150, 439] width 15 height 15
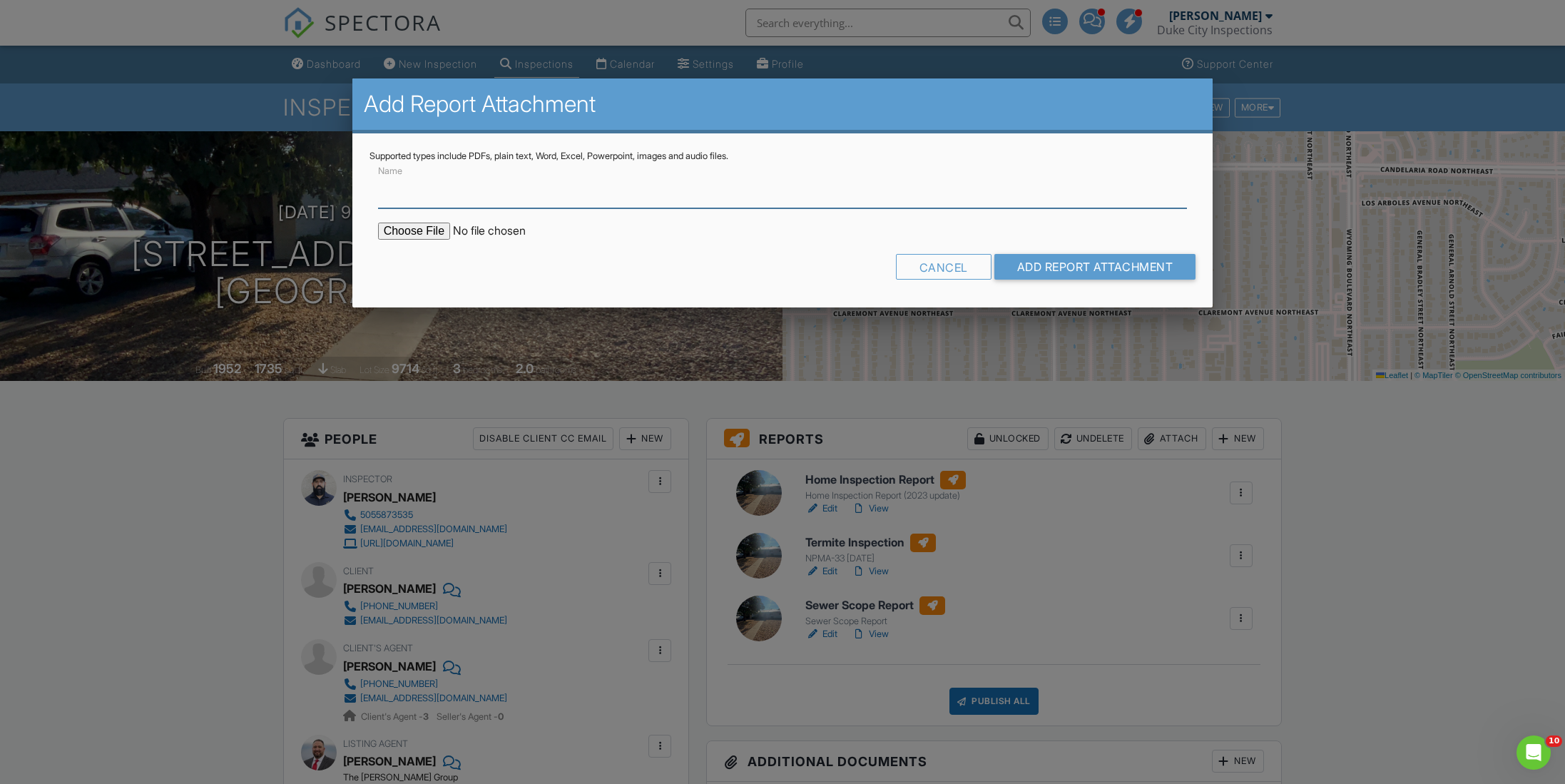
click at [484, 198] on input "Name" at bounding box center [783, 190] width 810 height 35
type input "WDO inspection"
click at [420, 230] on input "file" at bounding box center [499, 231] width 243 height 17
type input "C:\fakepath\2824_Texas_St_NE___Termite_Inspection.pdf"
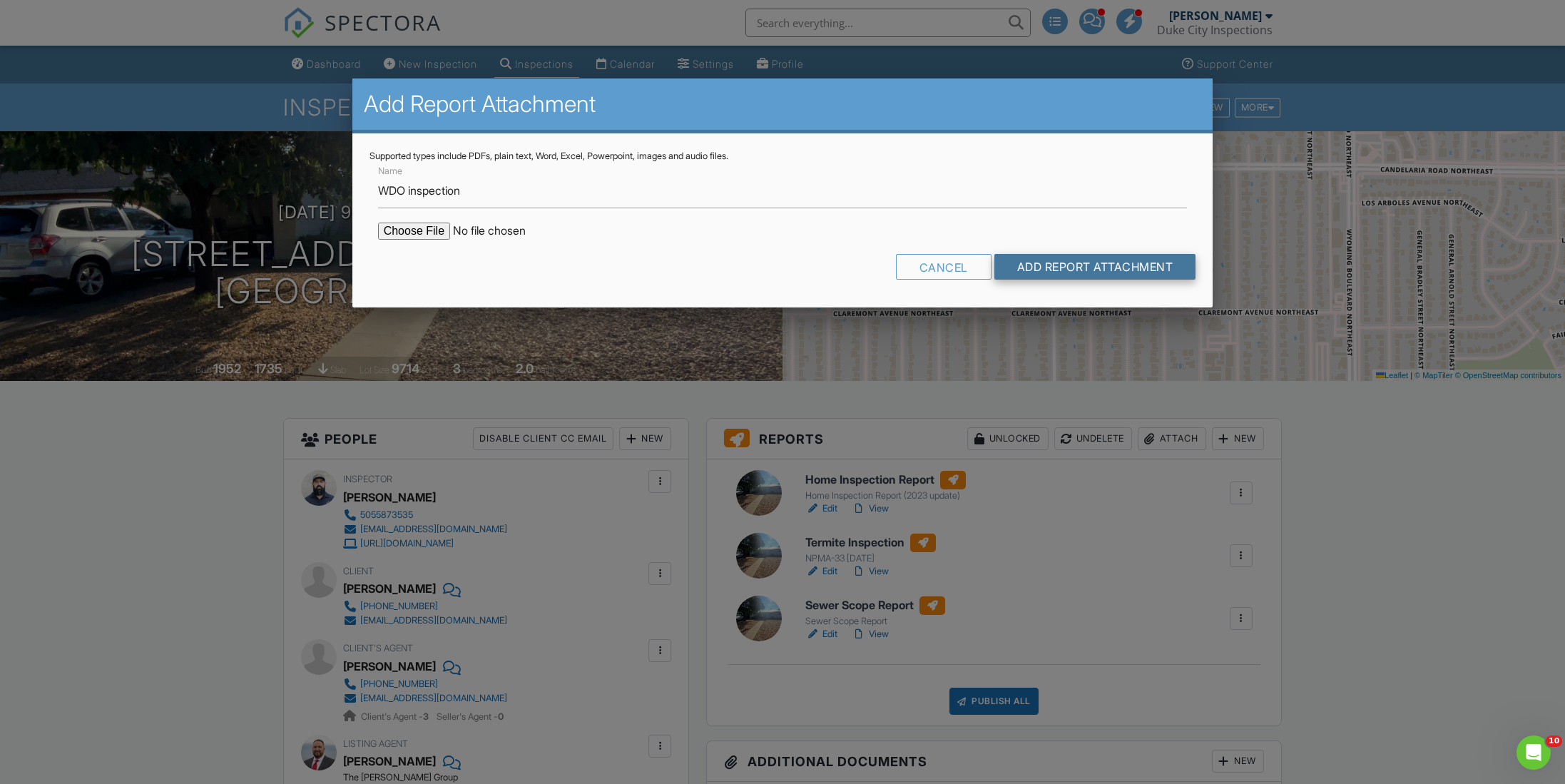
click at [1098, 269] on input "Add Report Attachment" at bounding box center [1096, 267] width 202 height 26
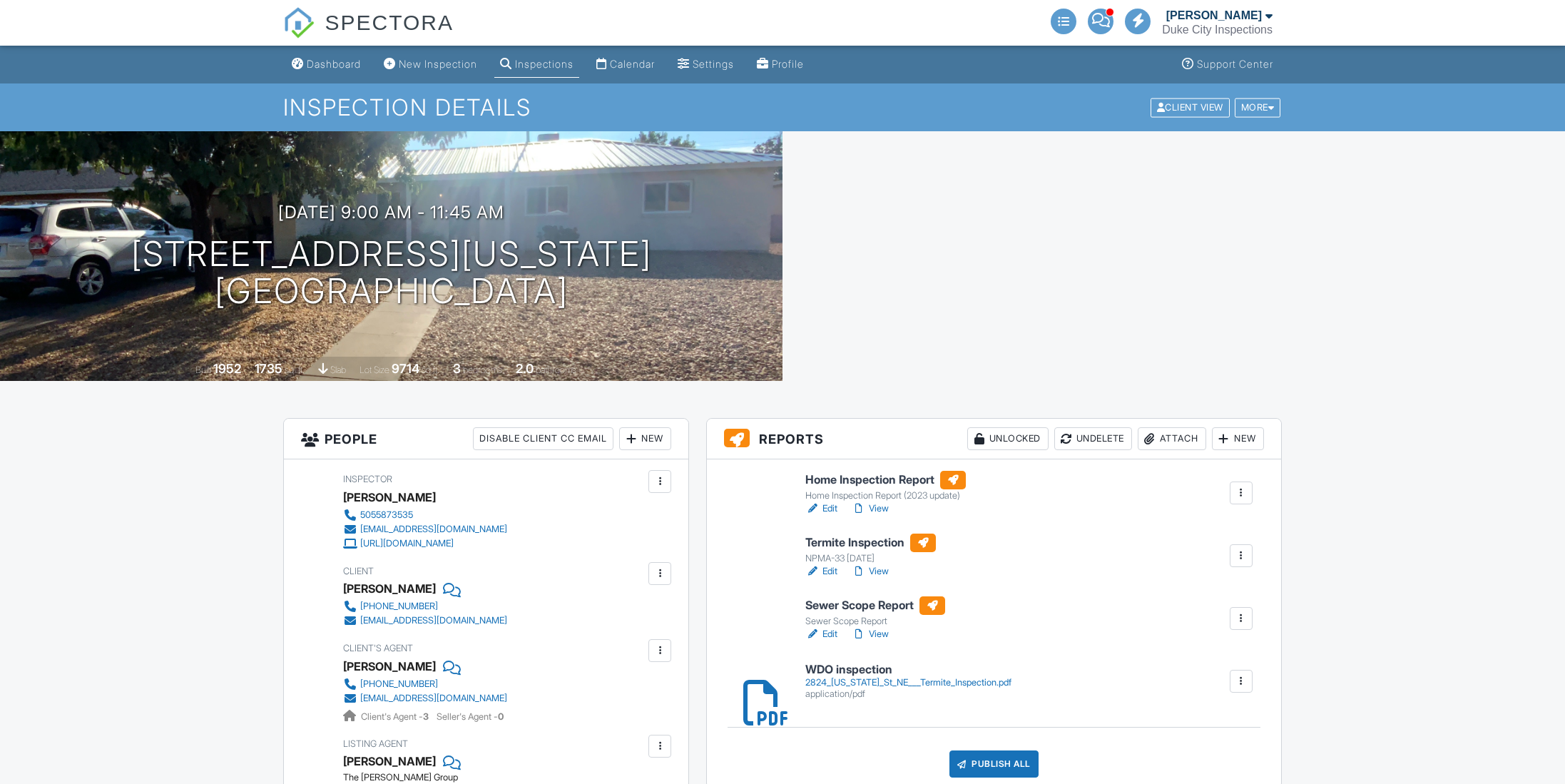
click at [1237, 559] on div at bounding box center [1242, 556] width 15 height 15
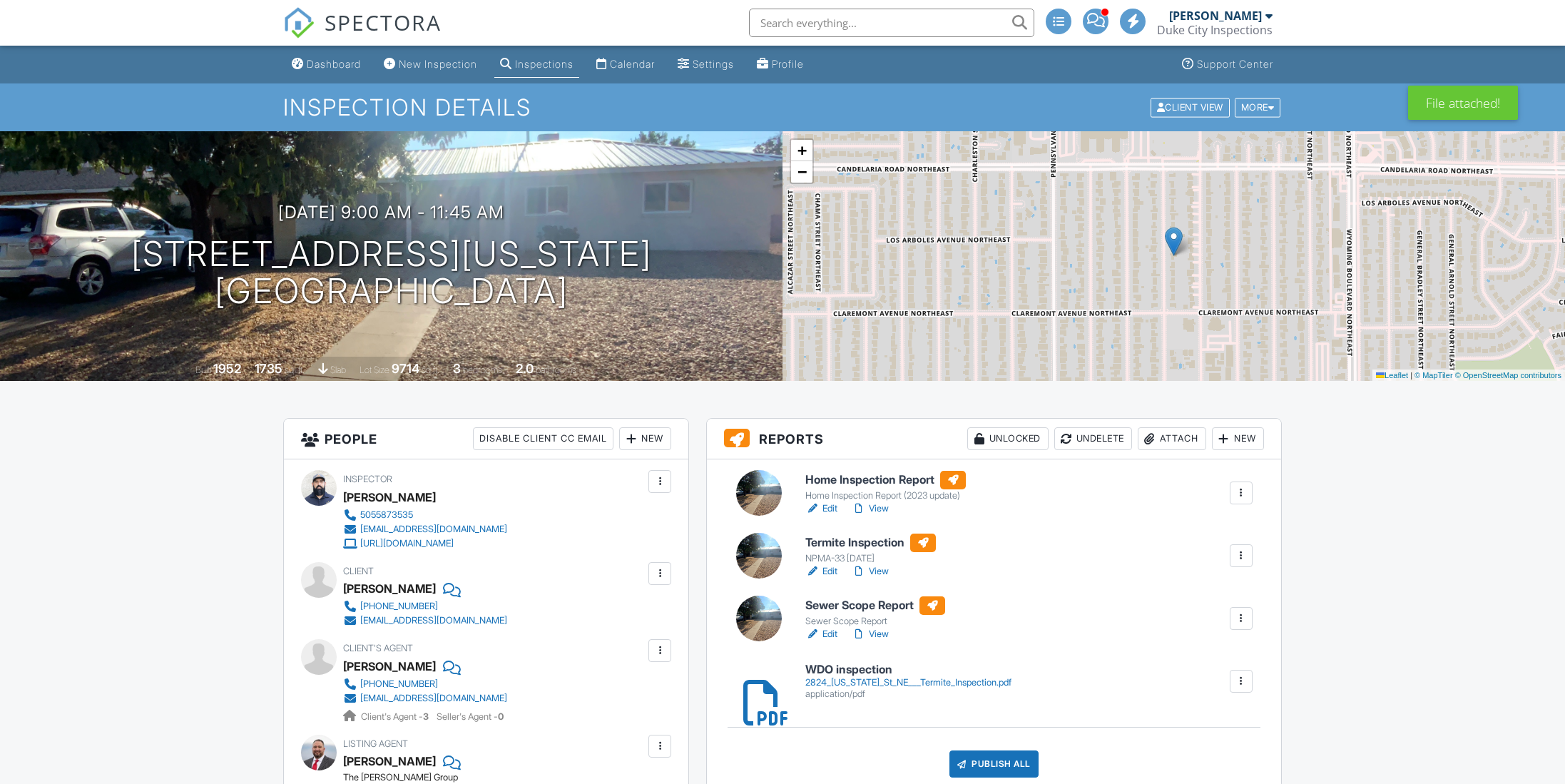
click at [1237, 559] on div at bounding box center [1242, 556] width 15 height 15
click at [1194, 665] on div "Delete" at bounding box center [1199, 666] width 30 height 15
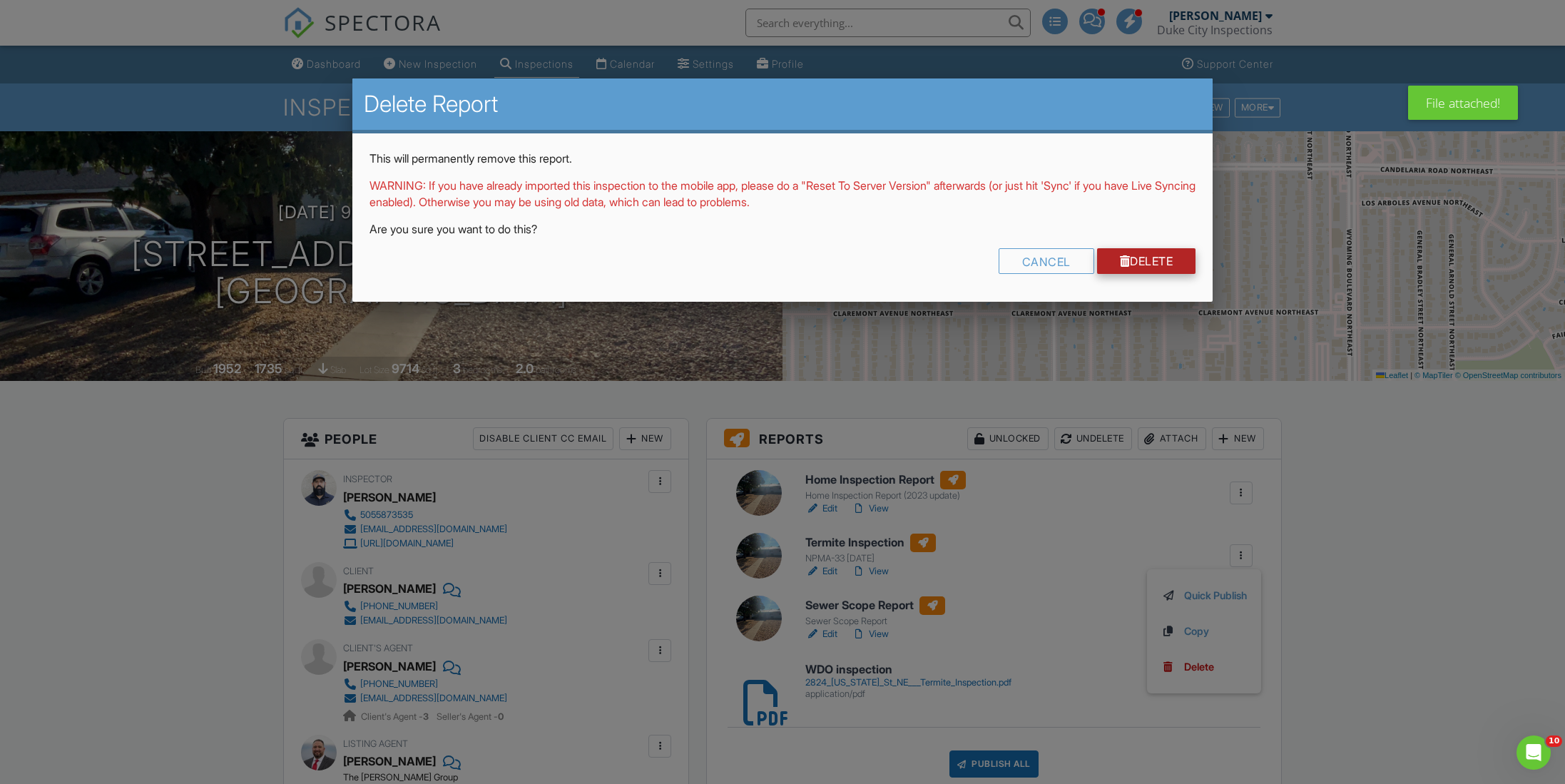
click at [1132, 254] on link "Delete" at bounding box center [1146, 261] width 99 height 26
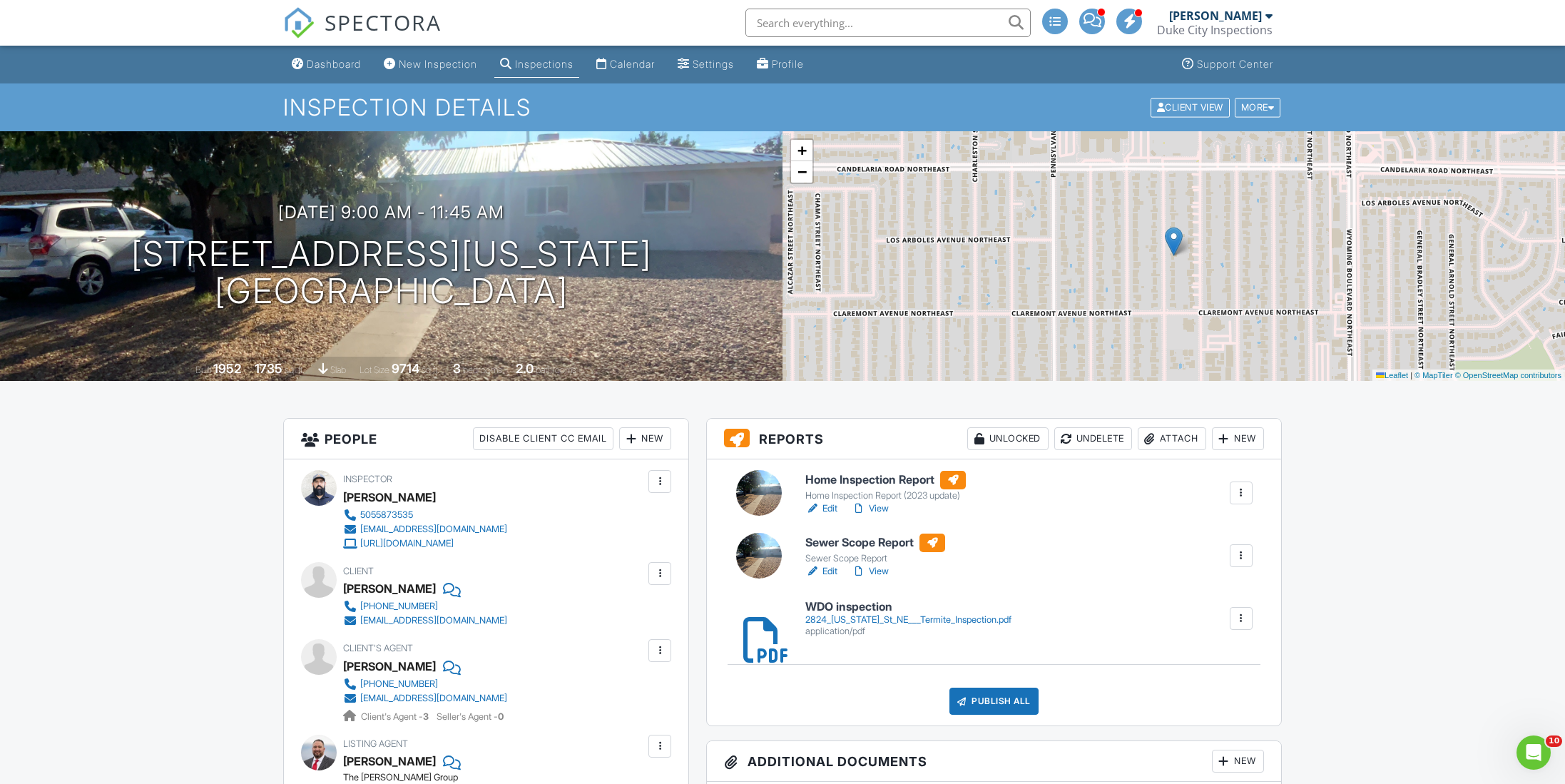
click at [846, 540] on h6 "Sewer Scope Report" at bounding box center [874, 543] width 140 height 19
